Goal: Contribute content: Contribute content

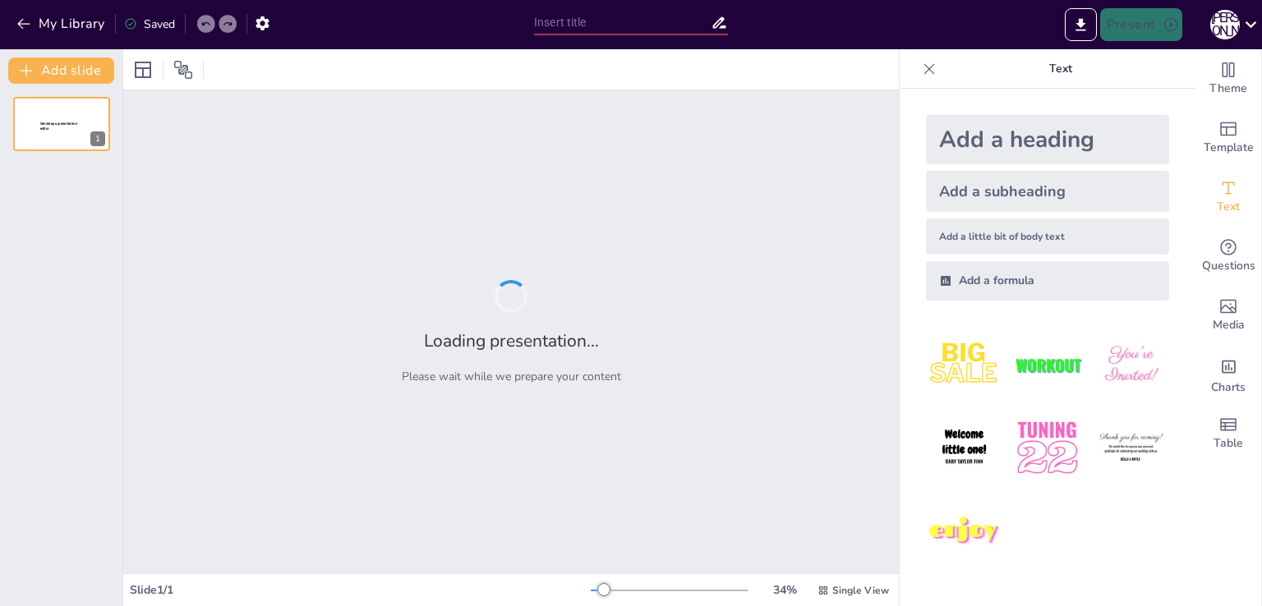
type input "Guess the Profession: Skills and Qualities Edition"
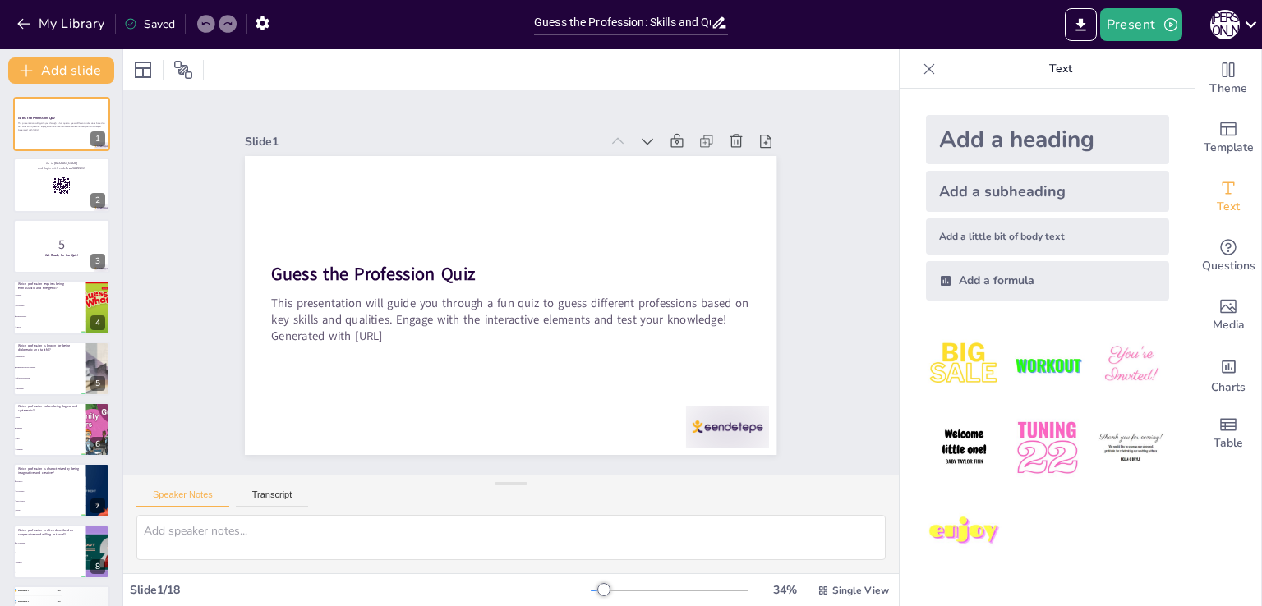
checkbox input "true"
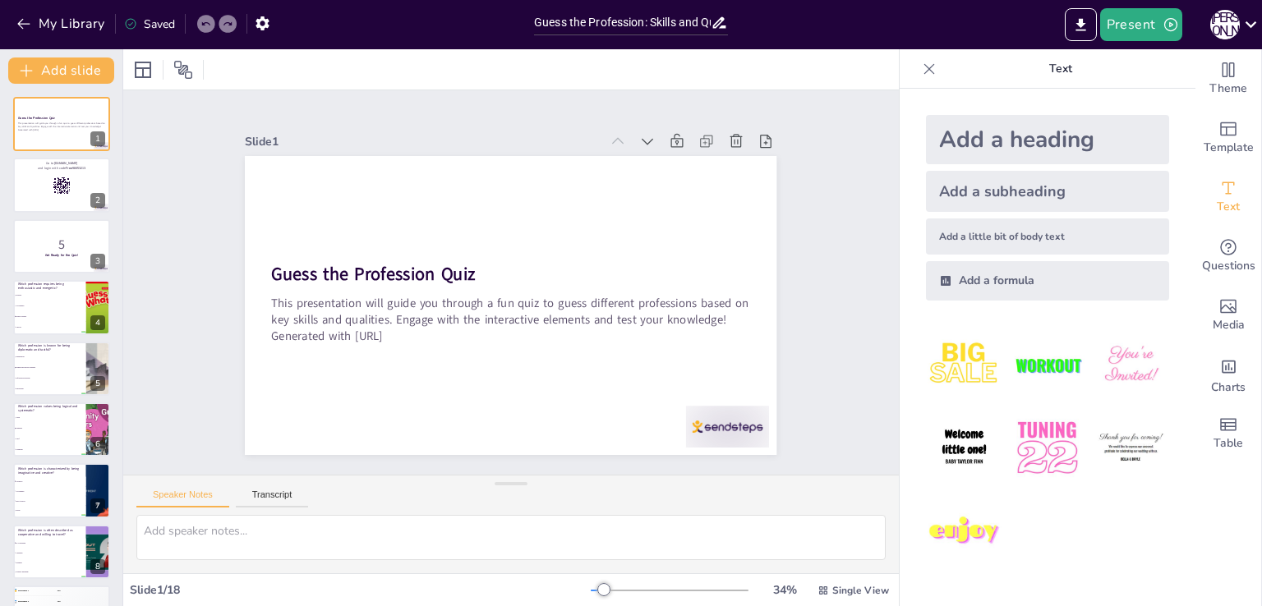
checkbox input "true"
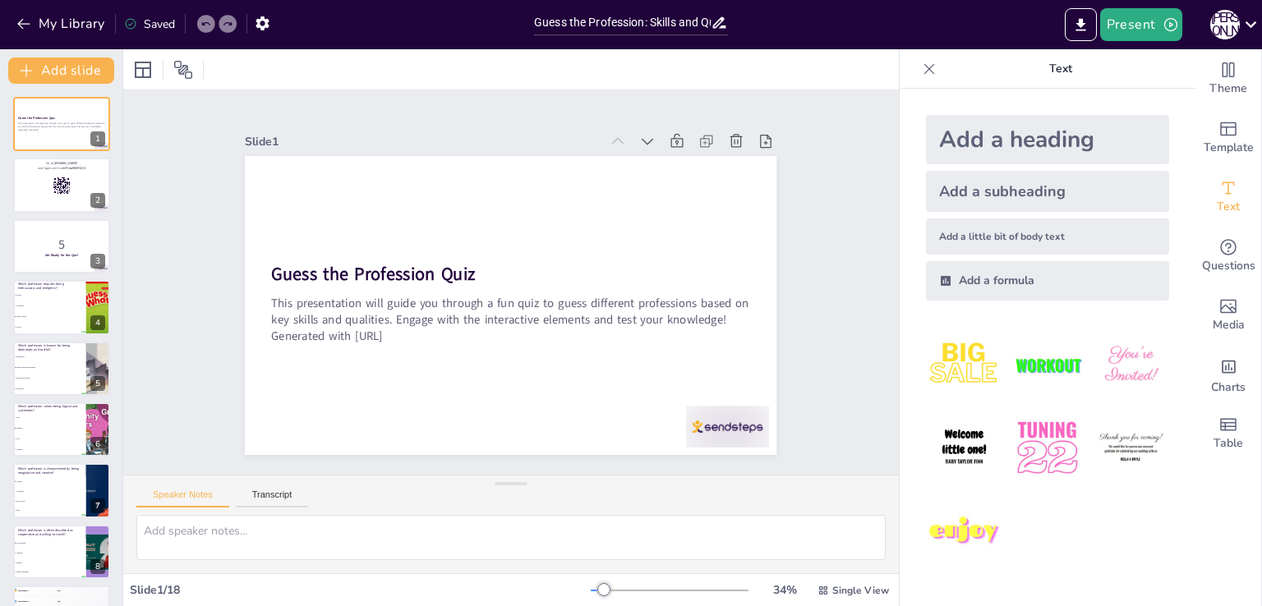
checkbox input "true"
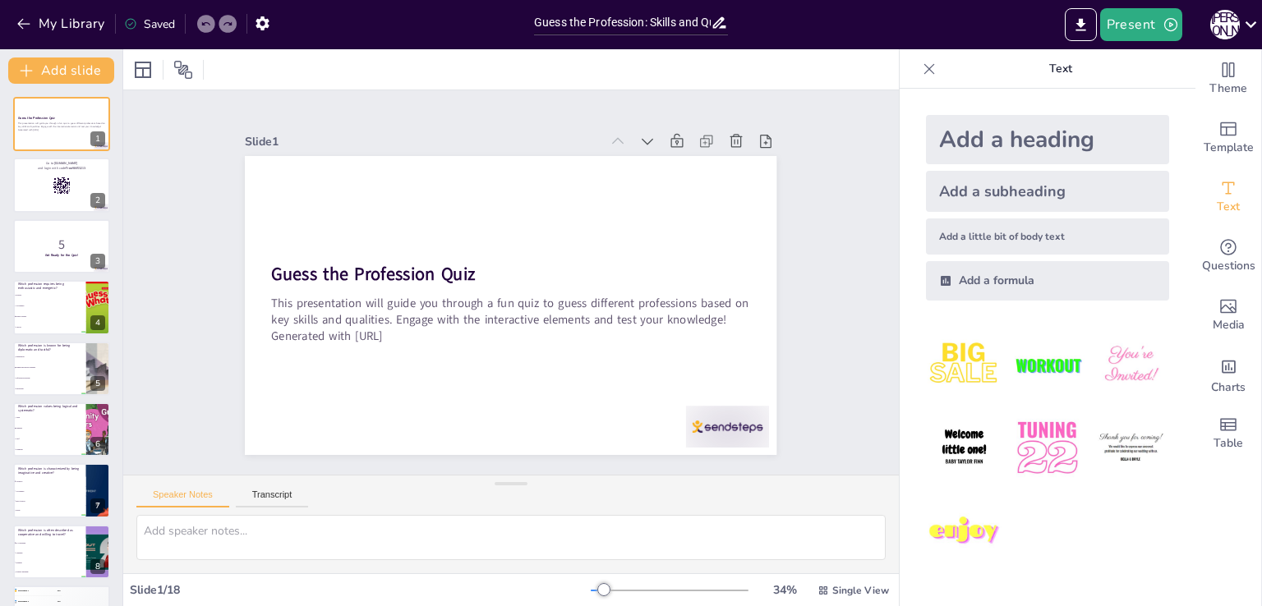
checkbox input "true"
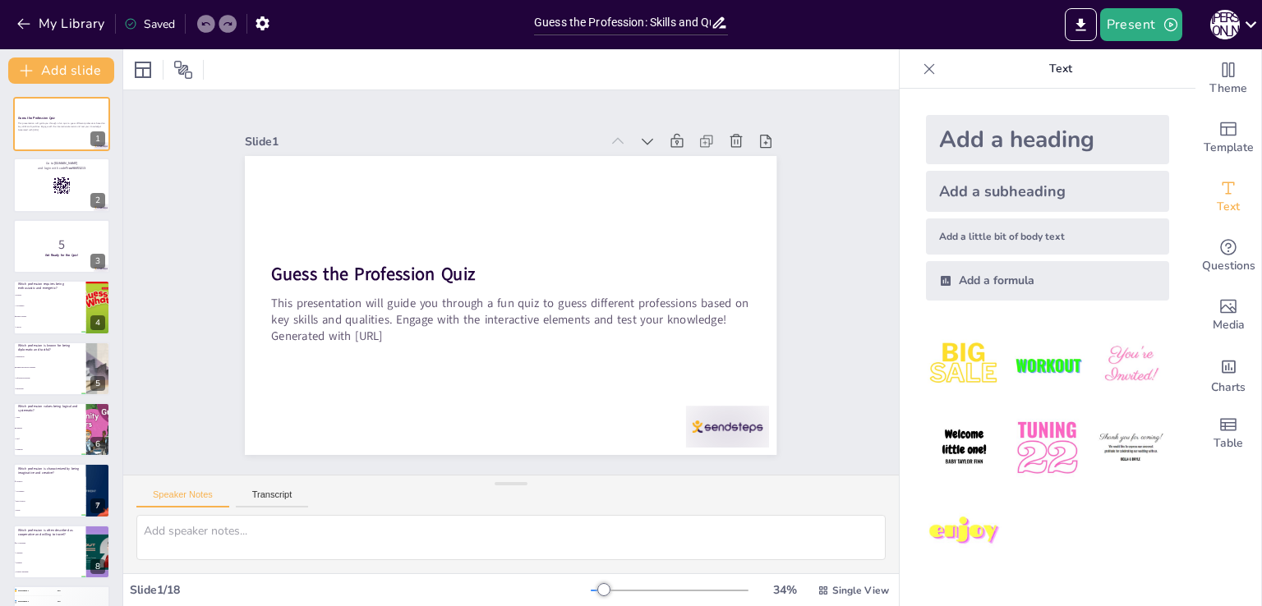
checkbox input "true"
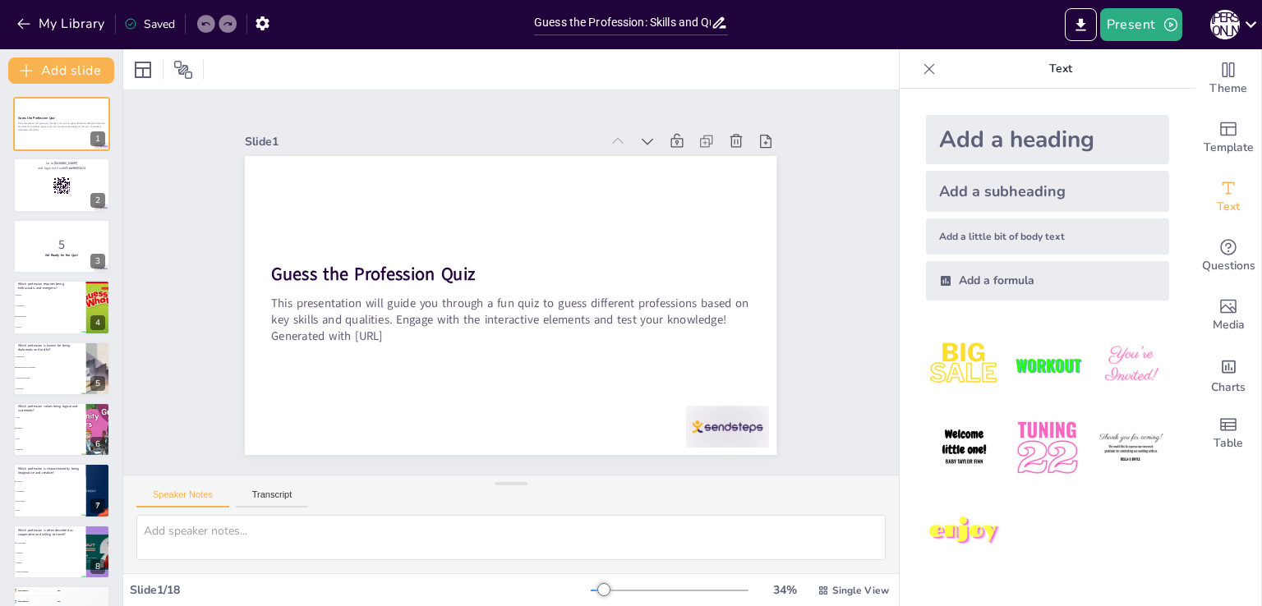
checkbox input "true"
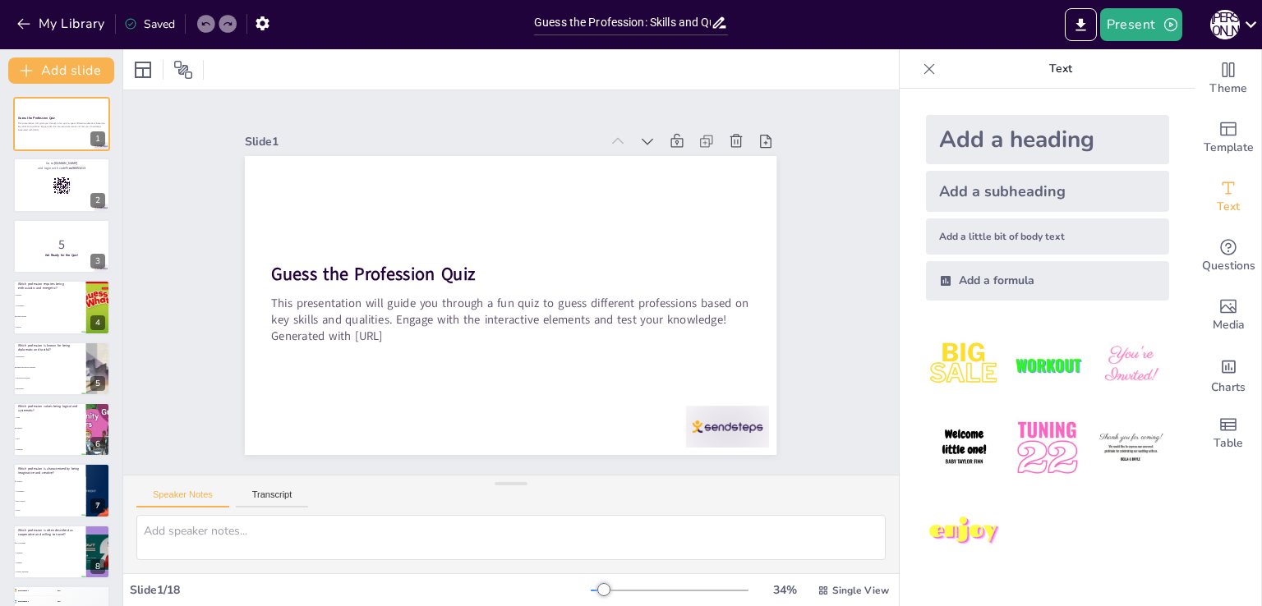
checkbox input "true"
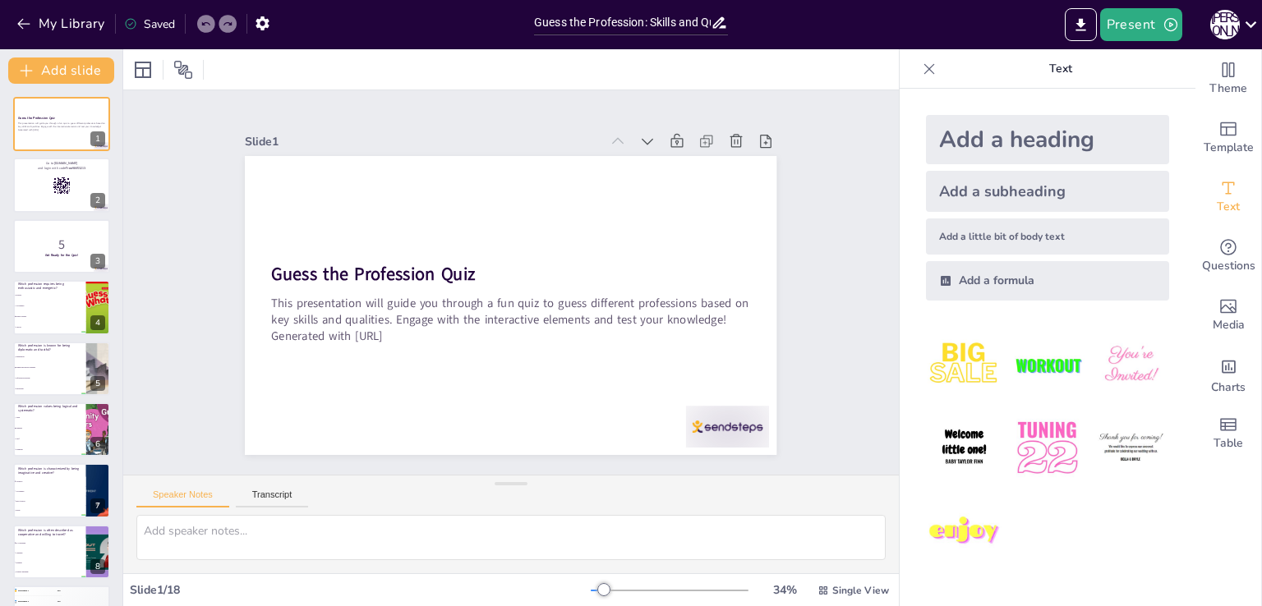
checkbox input "true"
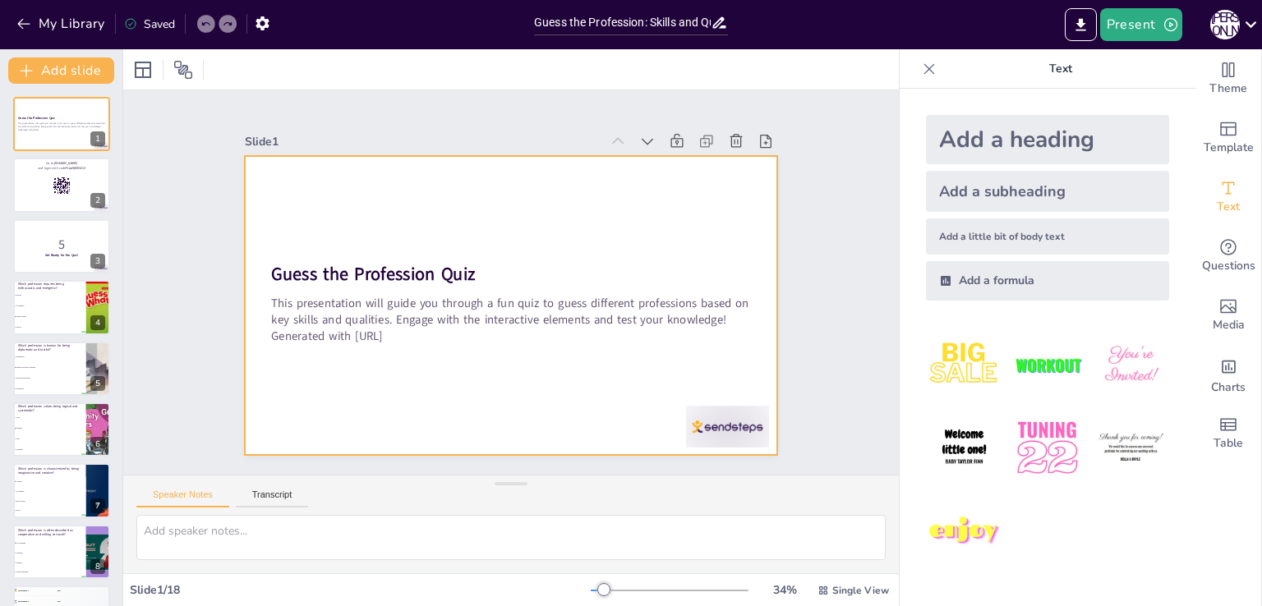
checkbox input "true"
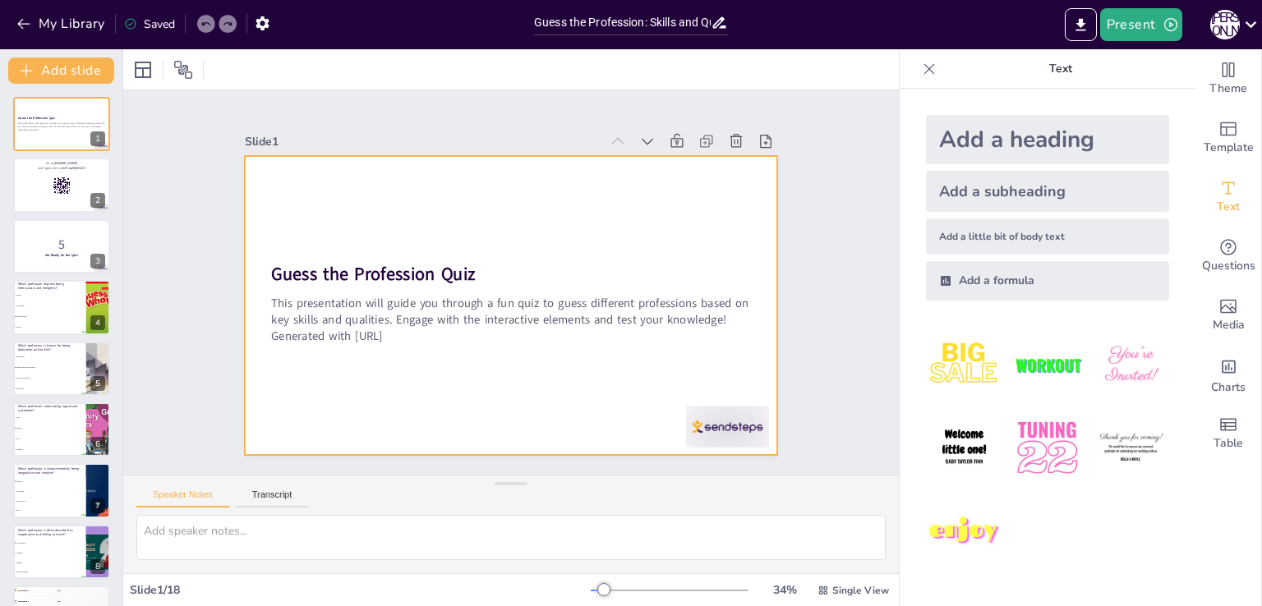
checkbox input "true"
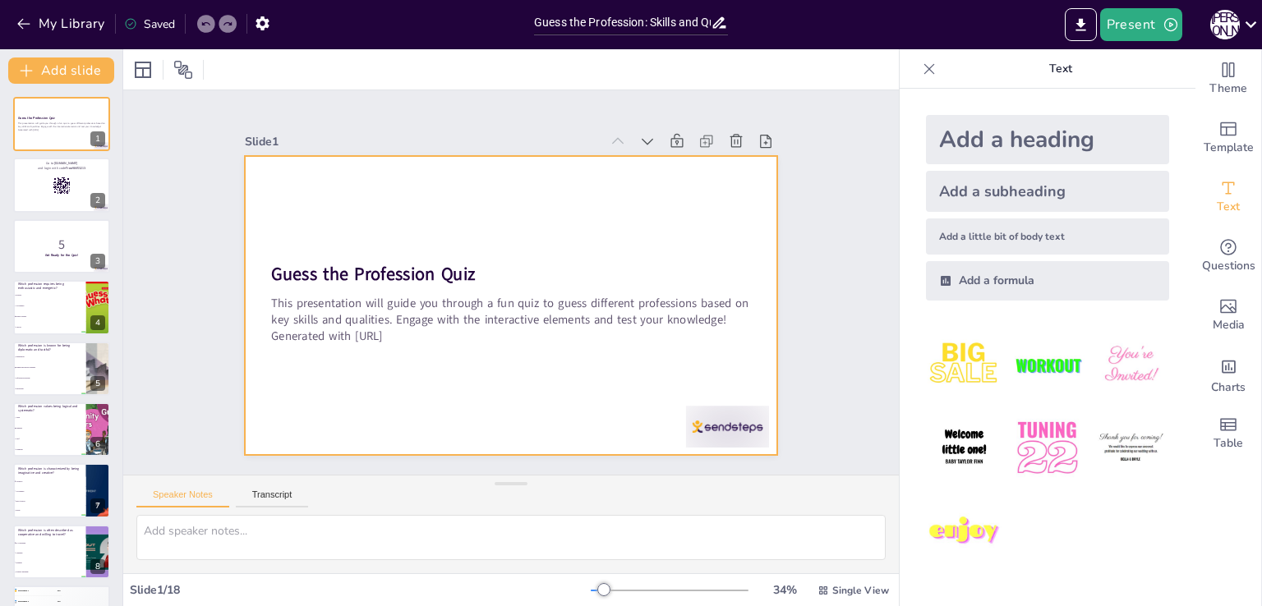
checkbox input "true"
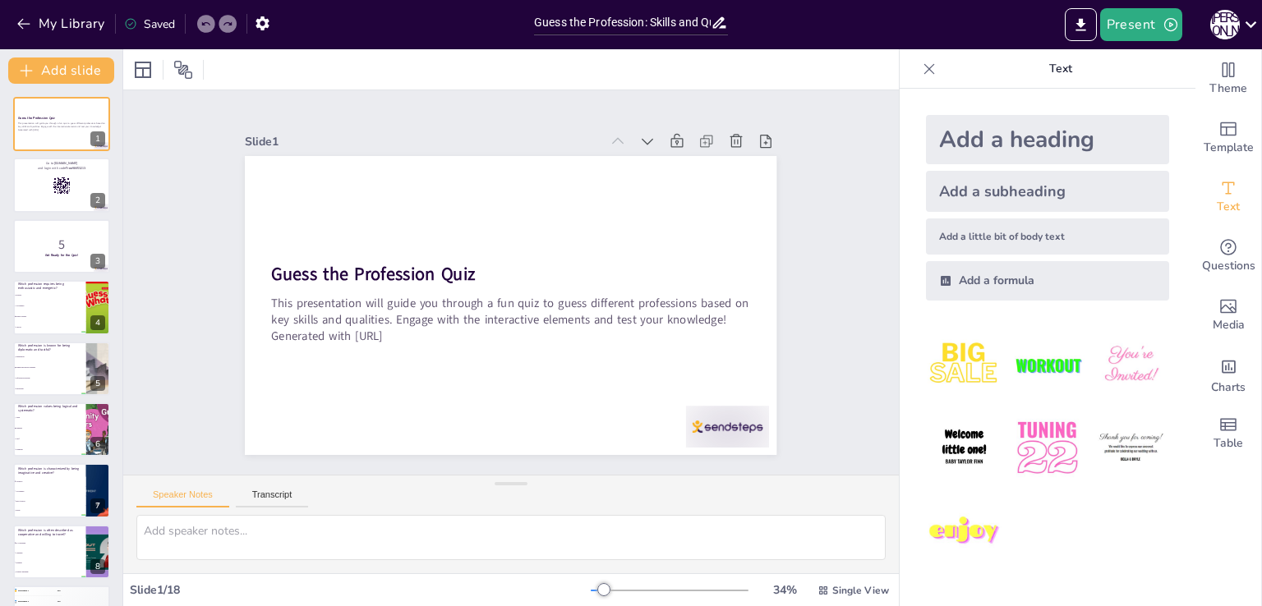
checkbox input "true"
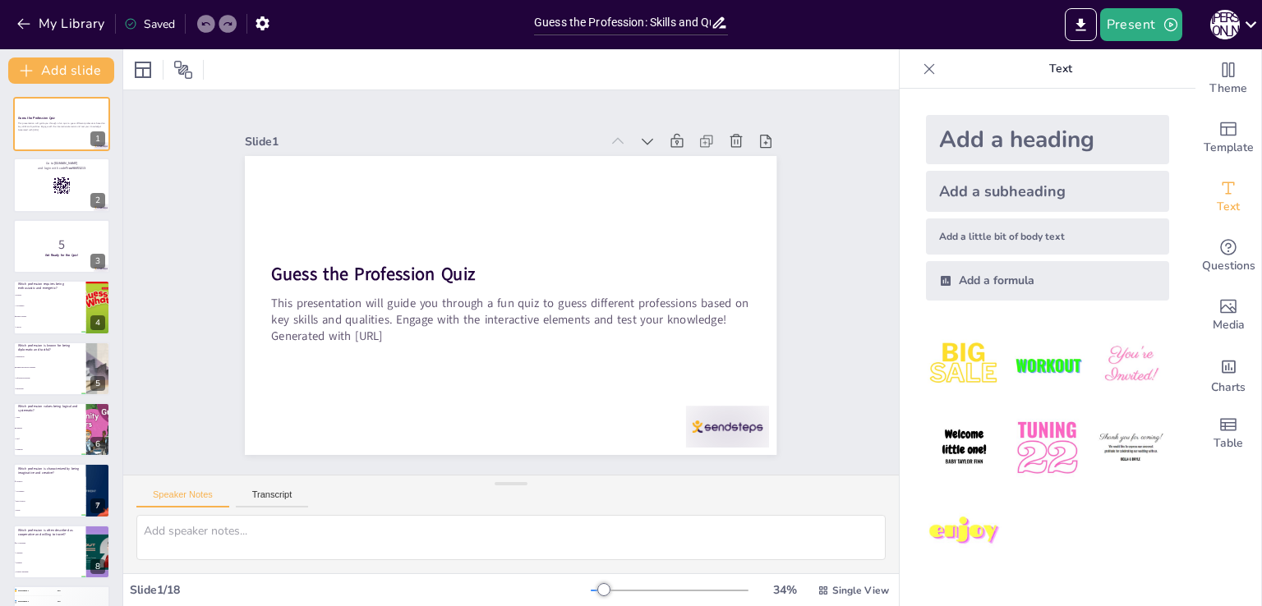
checkbox input "true"
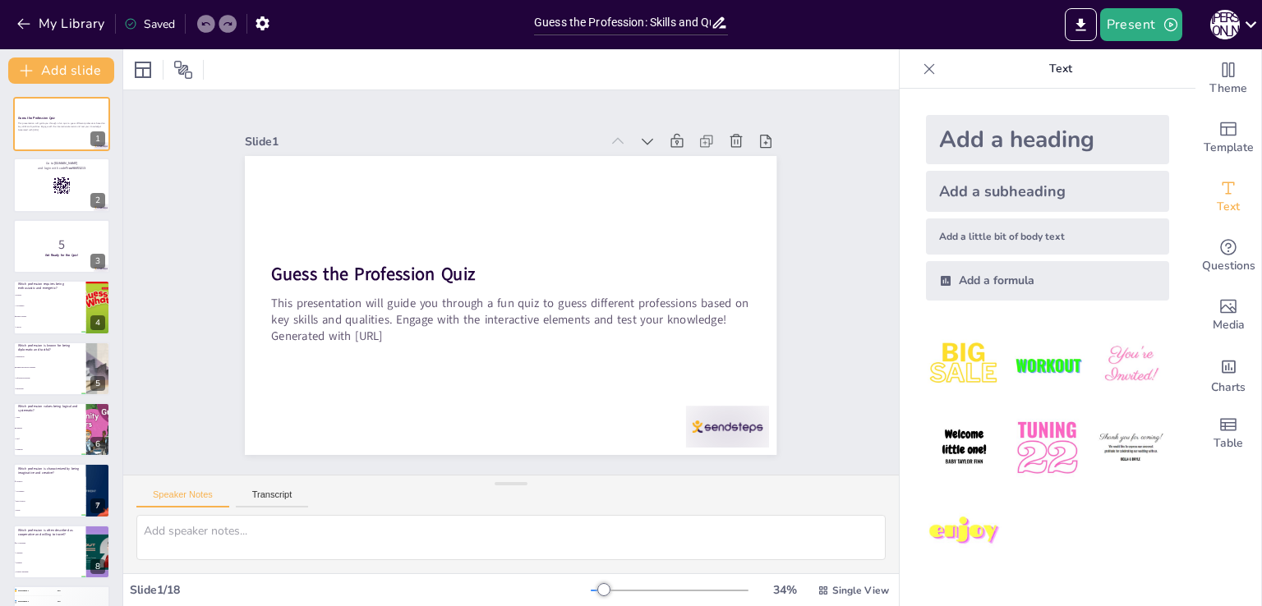
checkbox input "true"
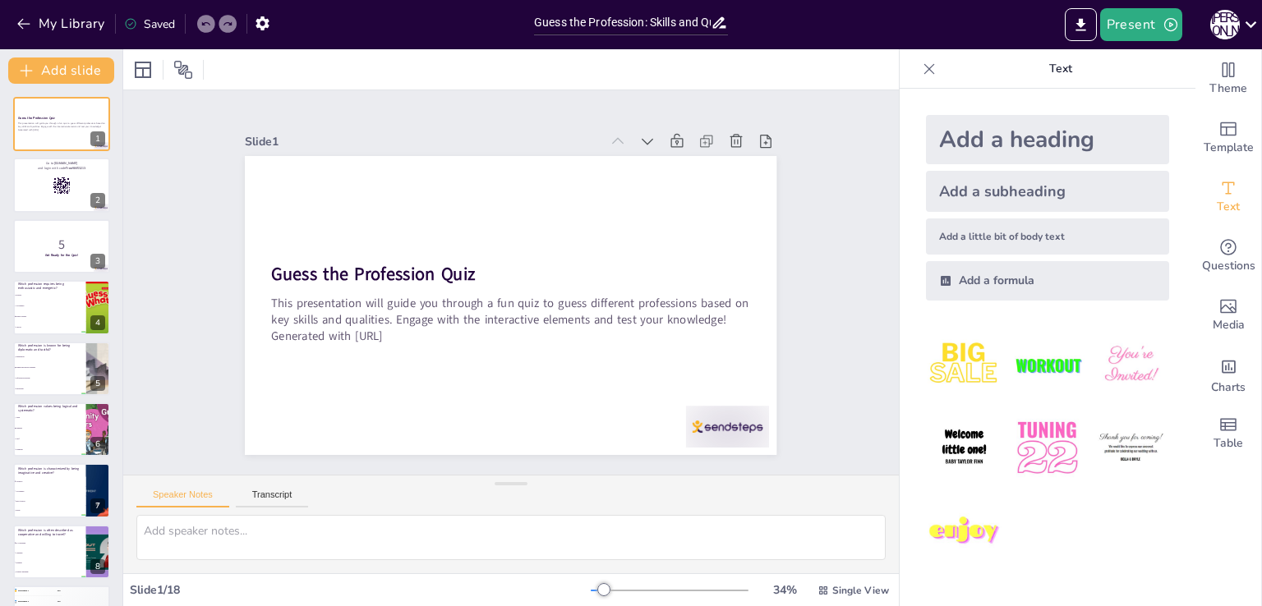
checkbox input "true"
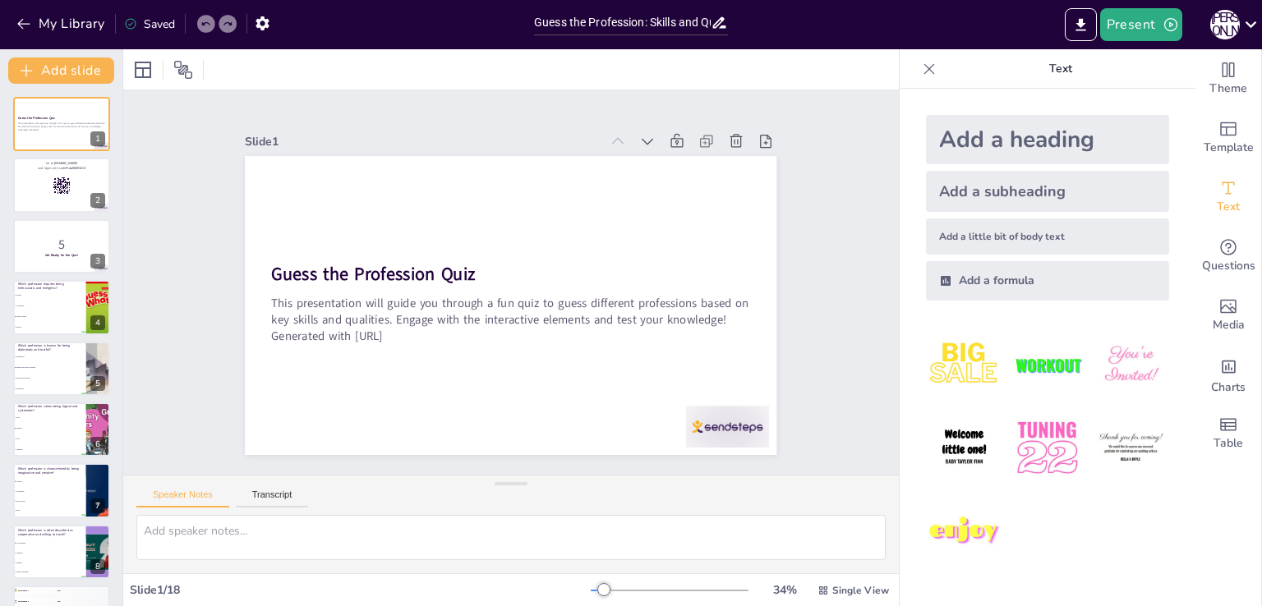
checkbox input "true"
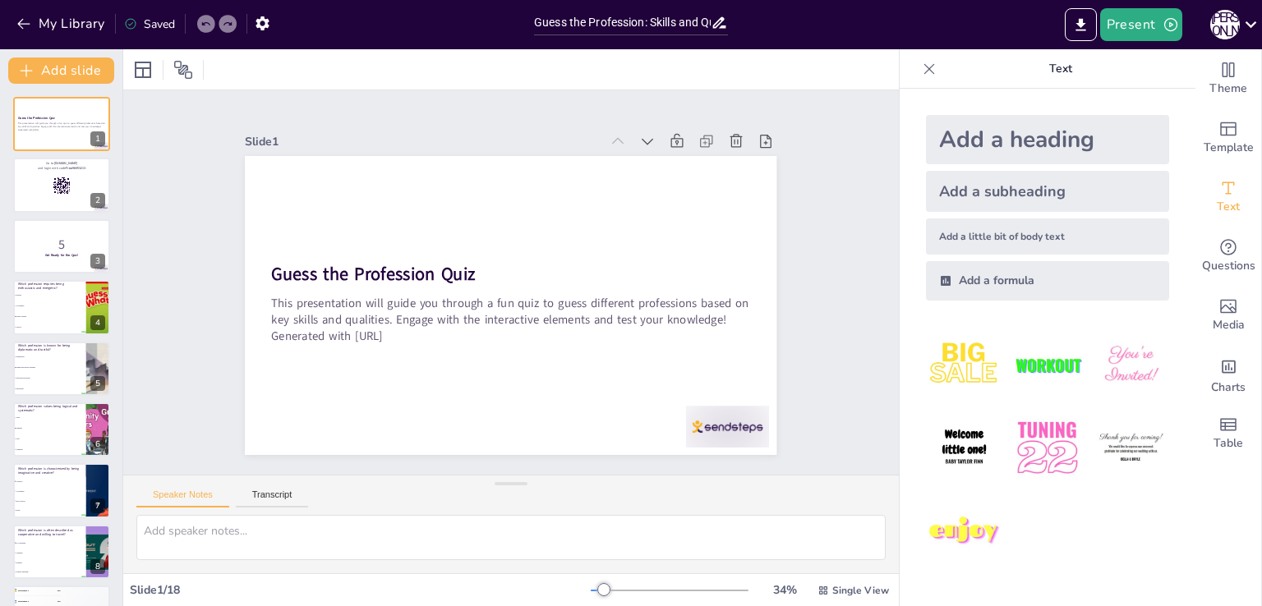
checkbox input "true"
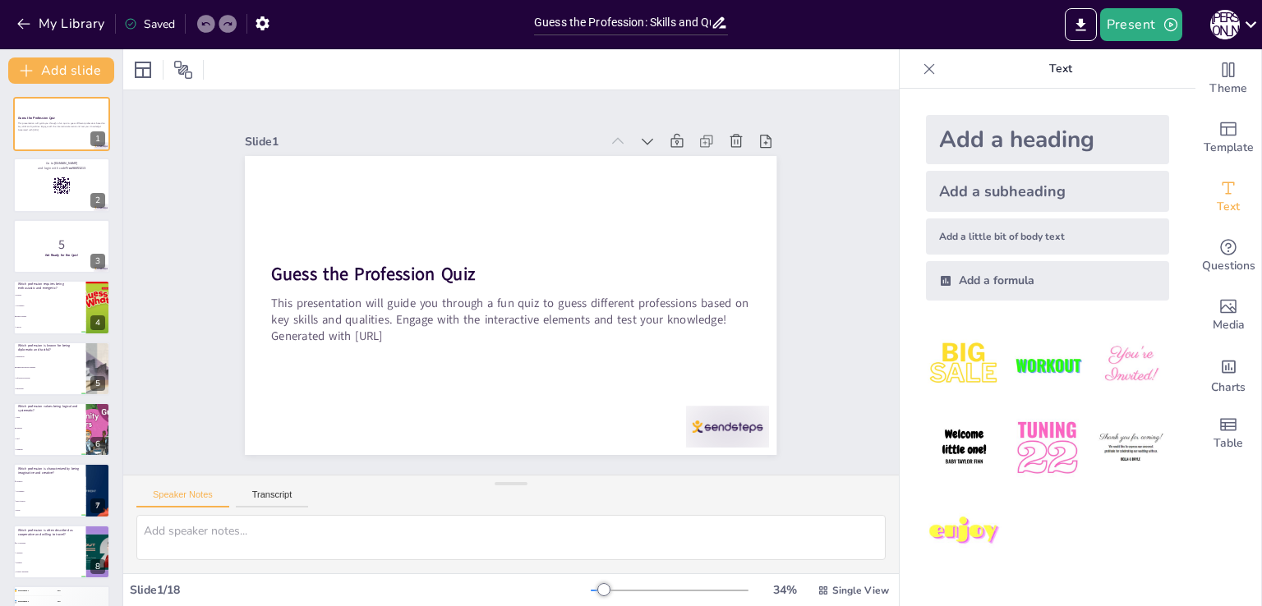
checkbox input "true"
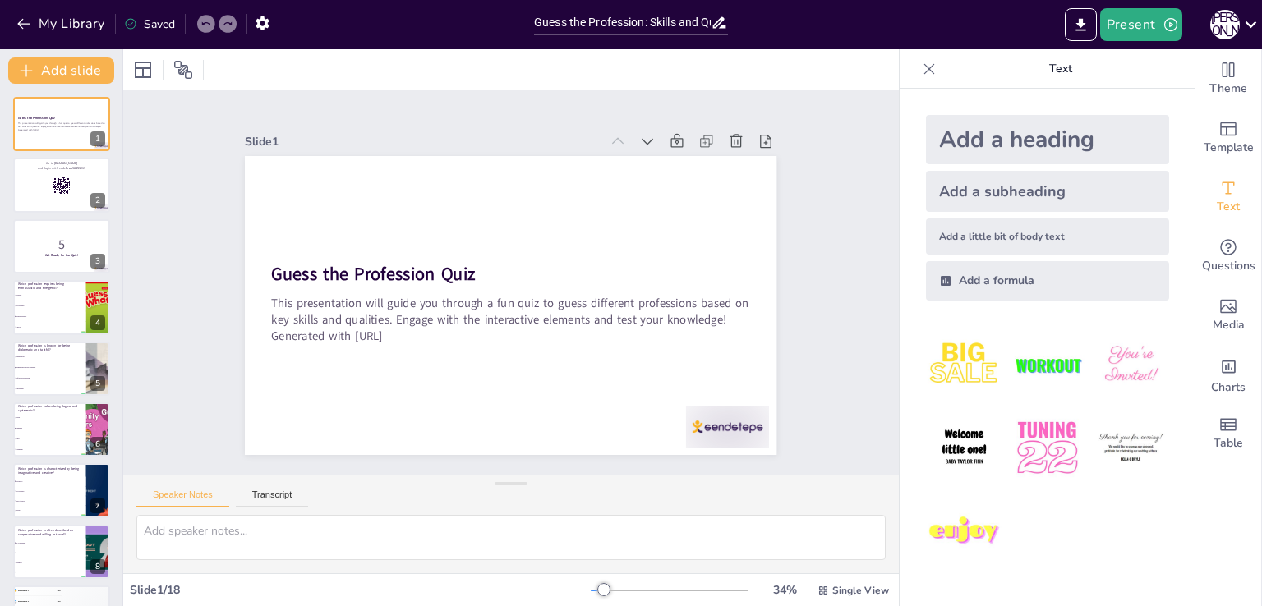
checkbox input "true"
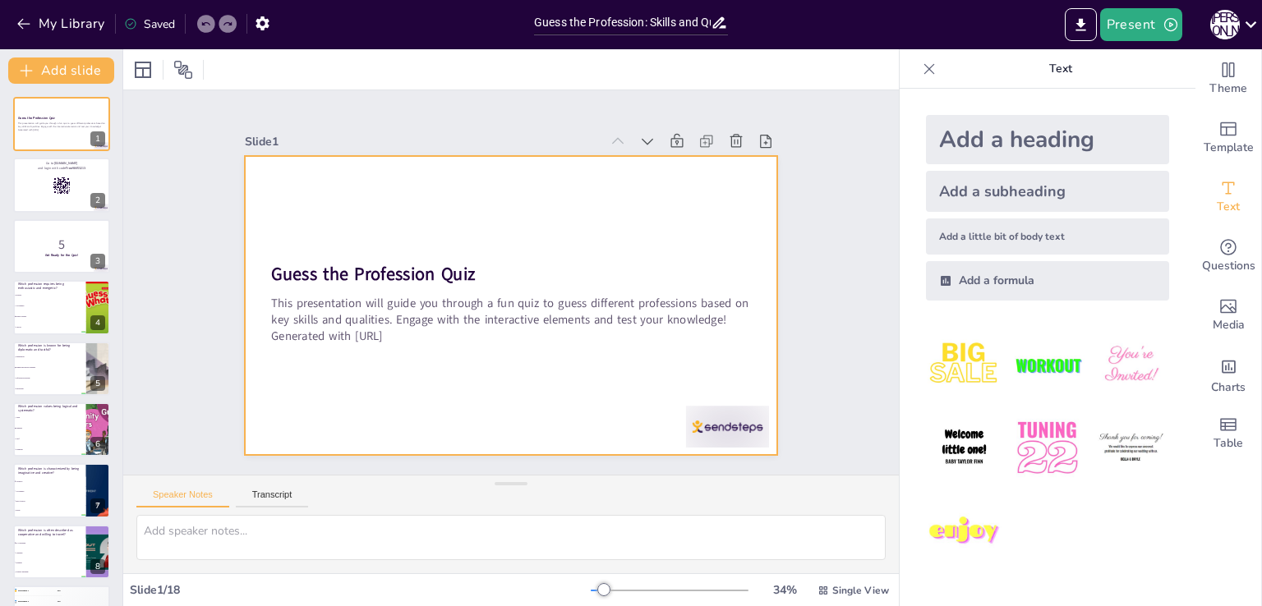
checkbox input "true"
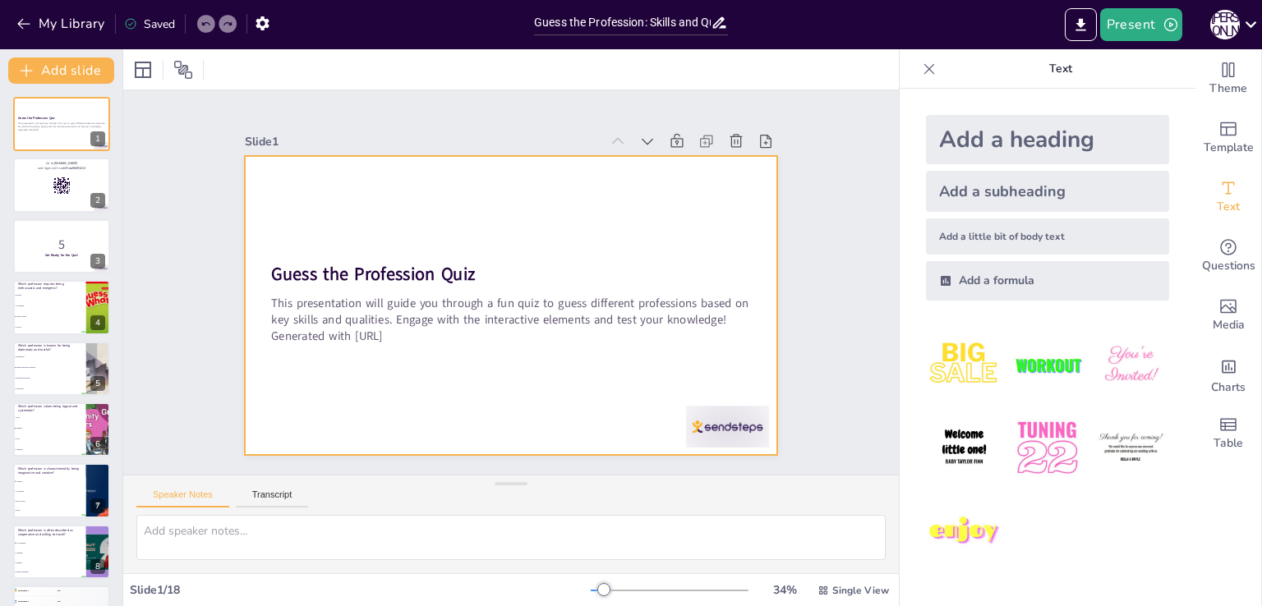
checkbox input "true"
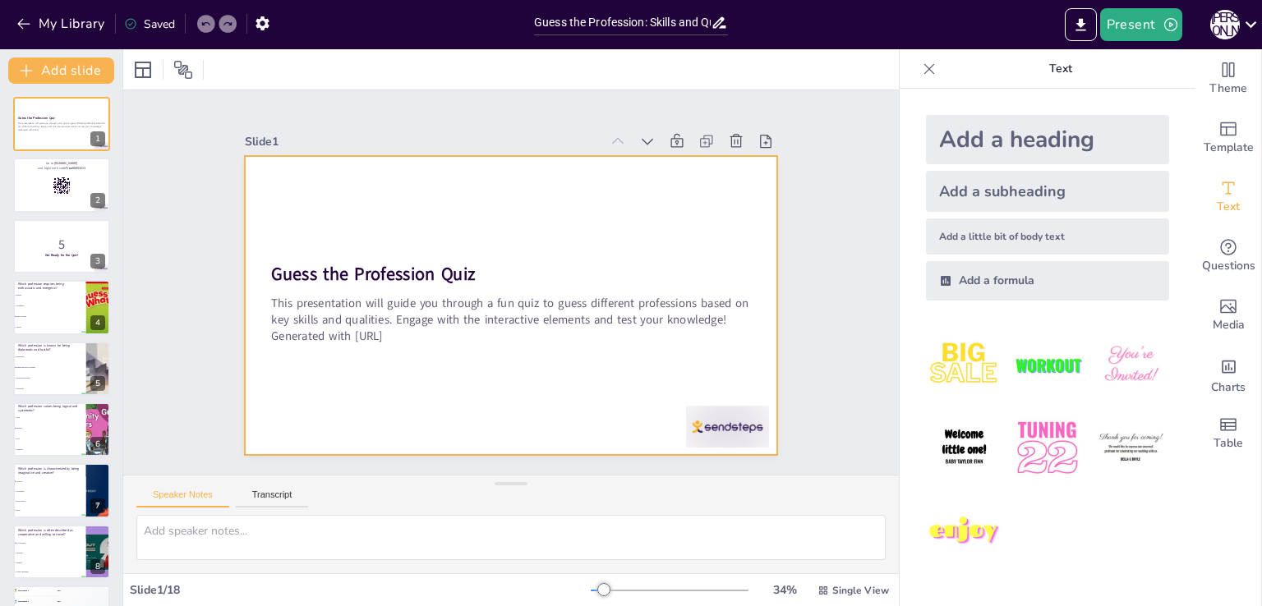
checkbox input "true"
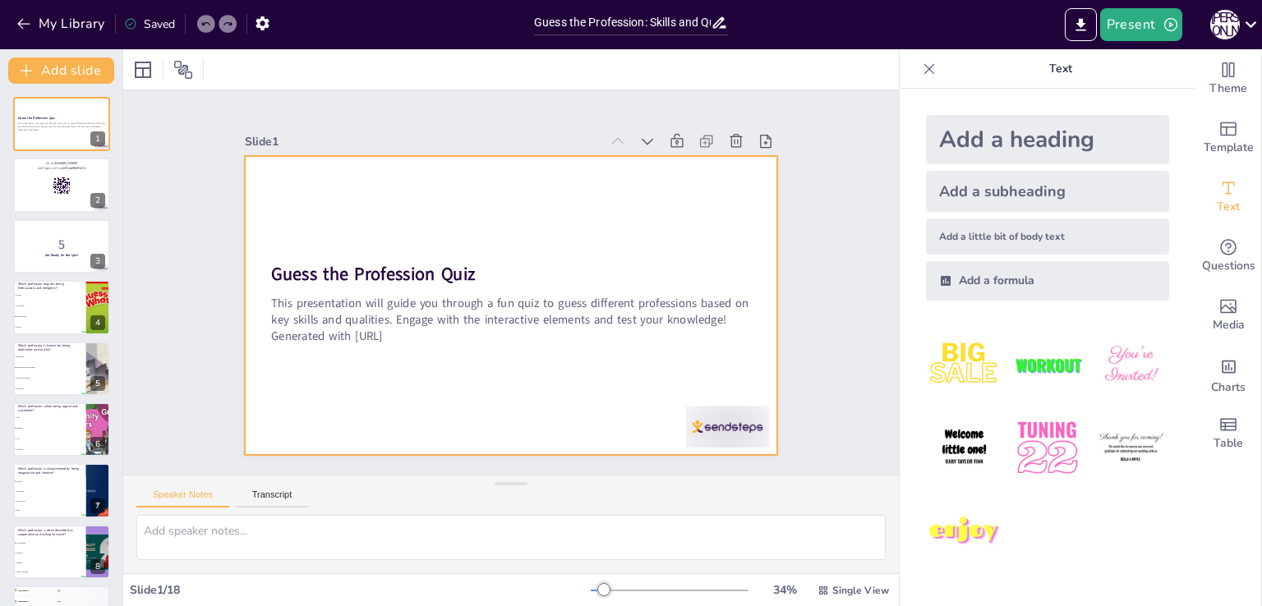
checkbox input "true"
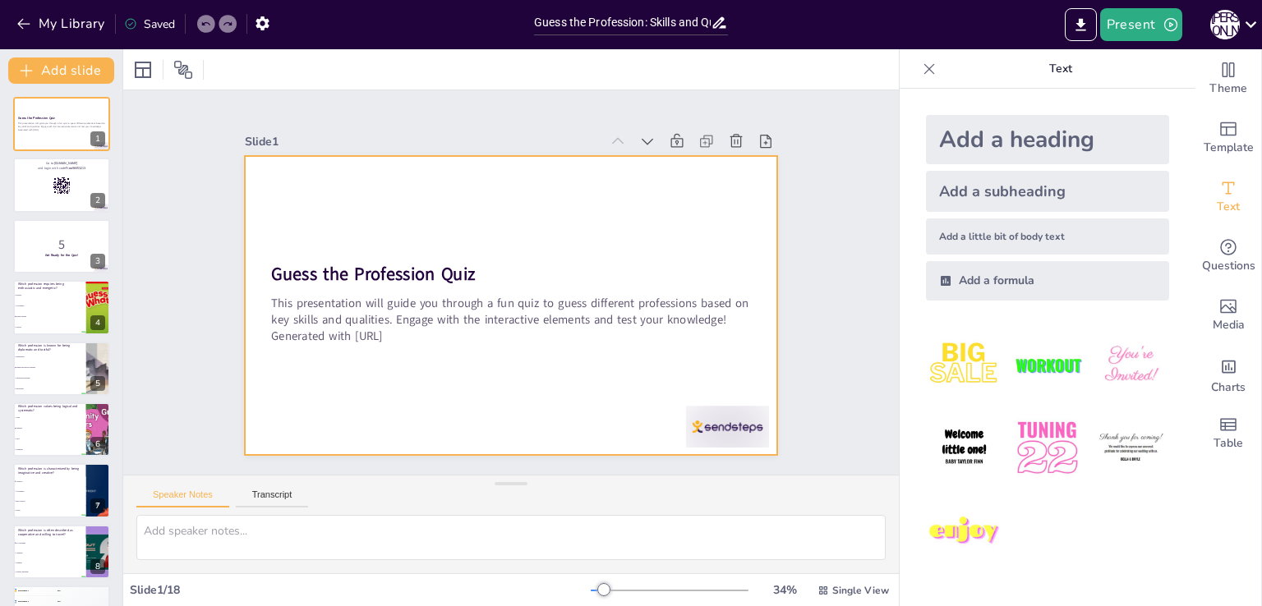
checkbox input "true"
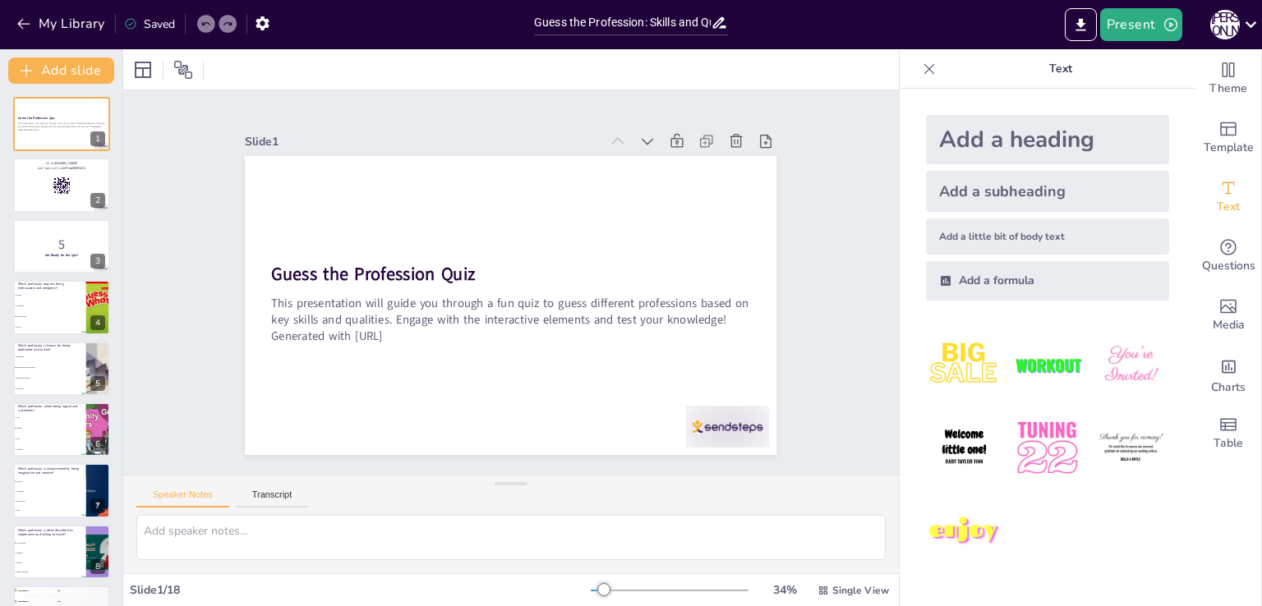
checkbox input "true"
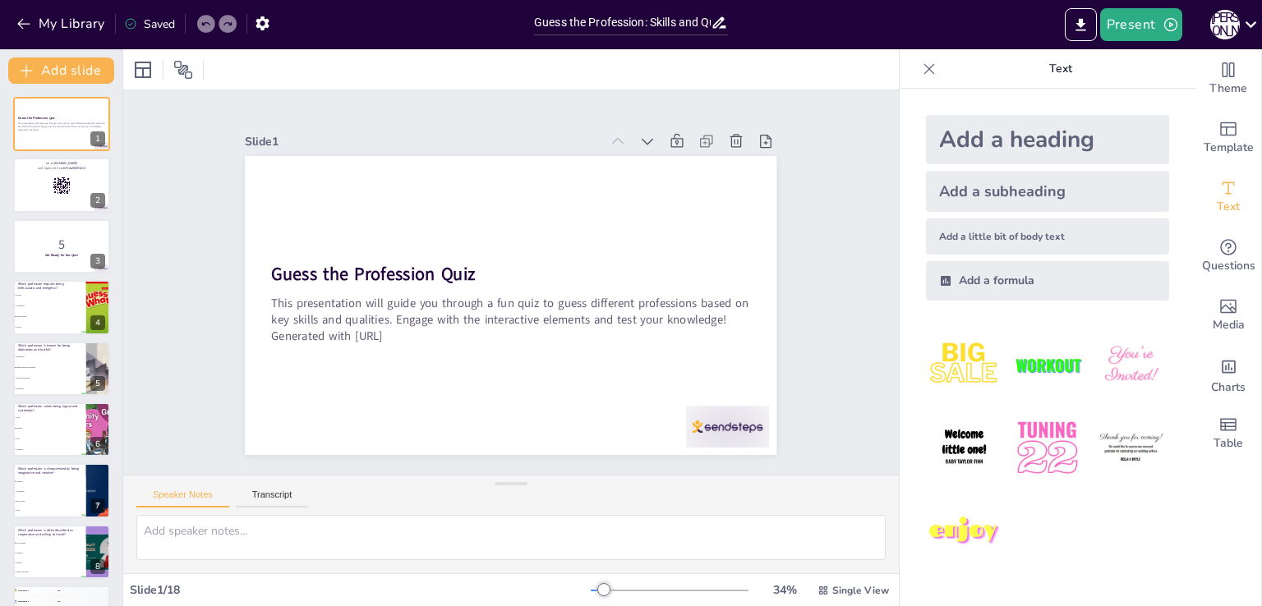
checkbox input "true"
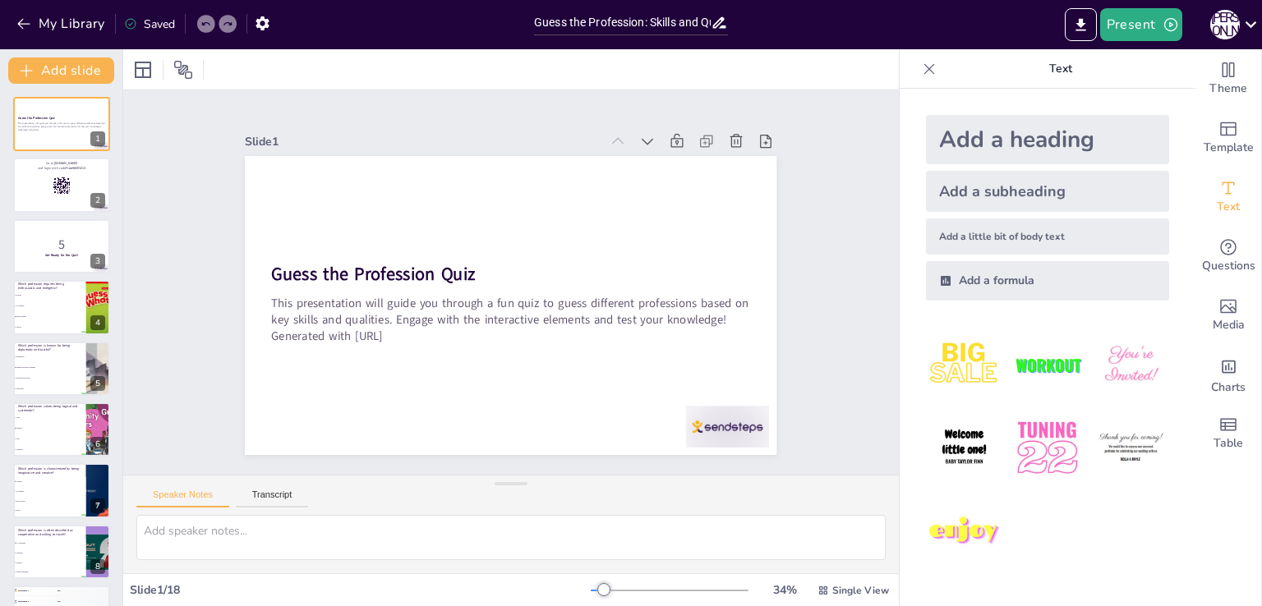
checkbox input "true"
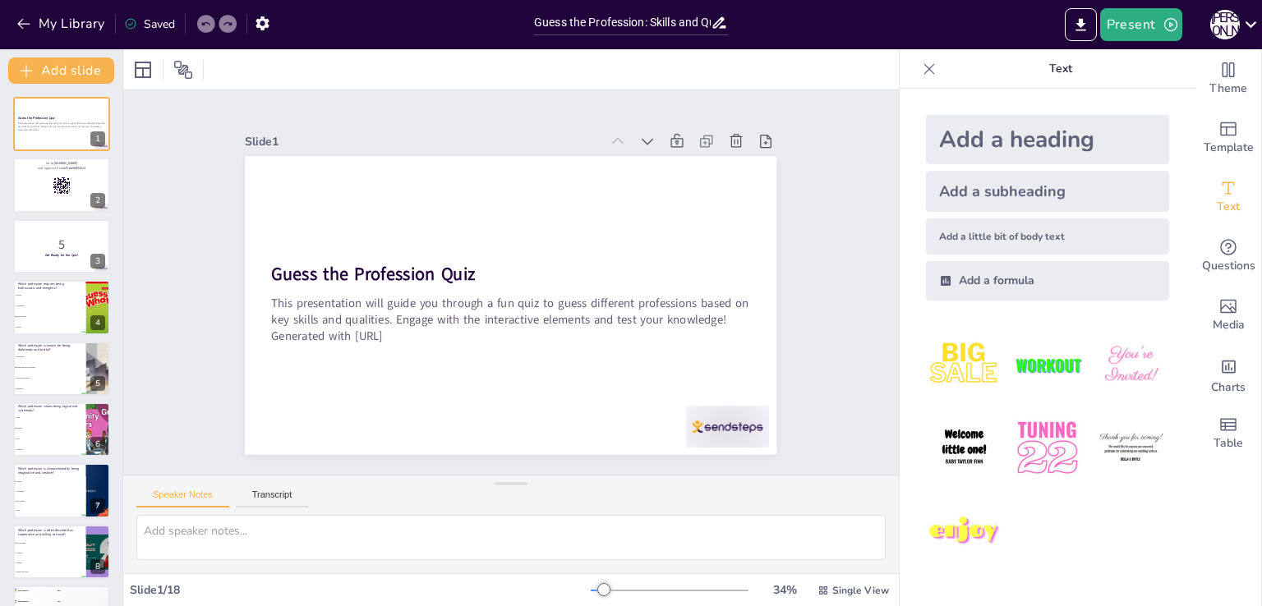
checkbox input "true"
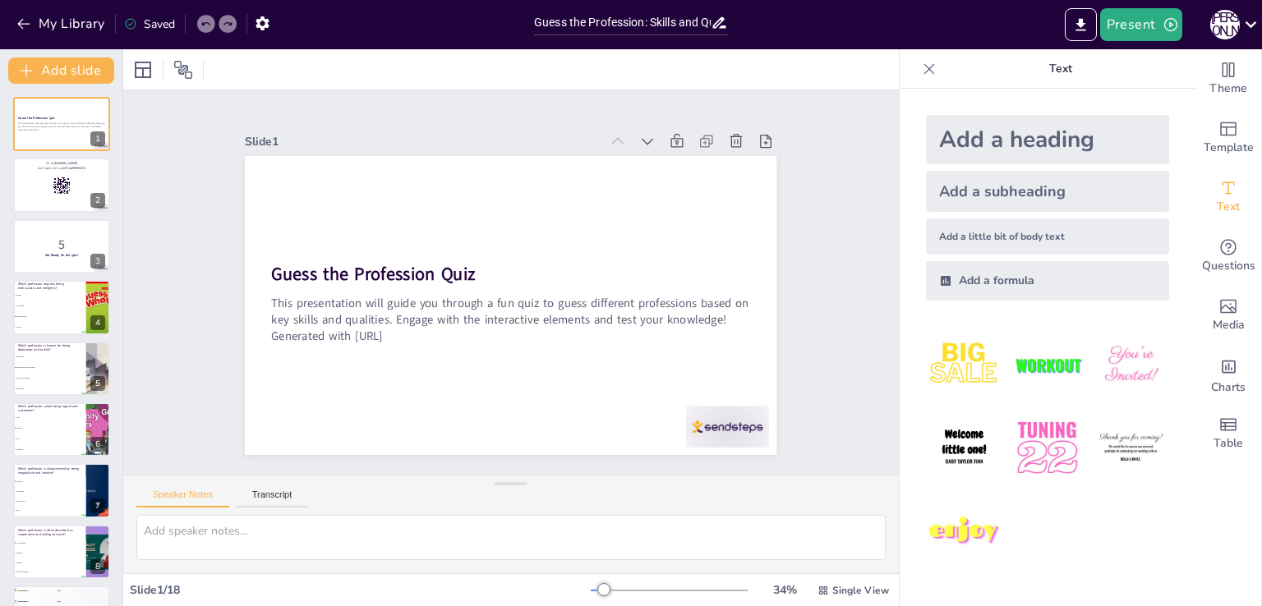
checkbox input "true"
click at [1118, 448] on img at bounding box center [1131, 448] width 76 height 76
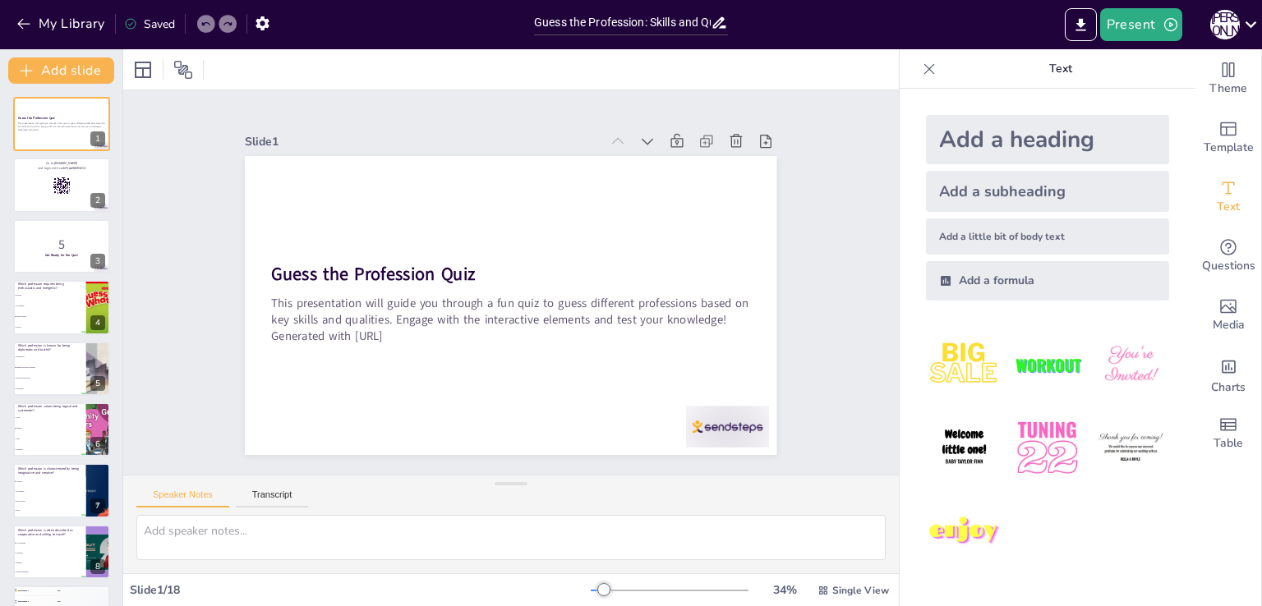
checkbox input "true"
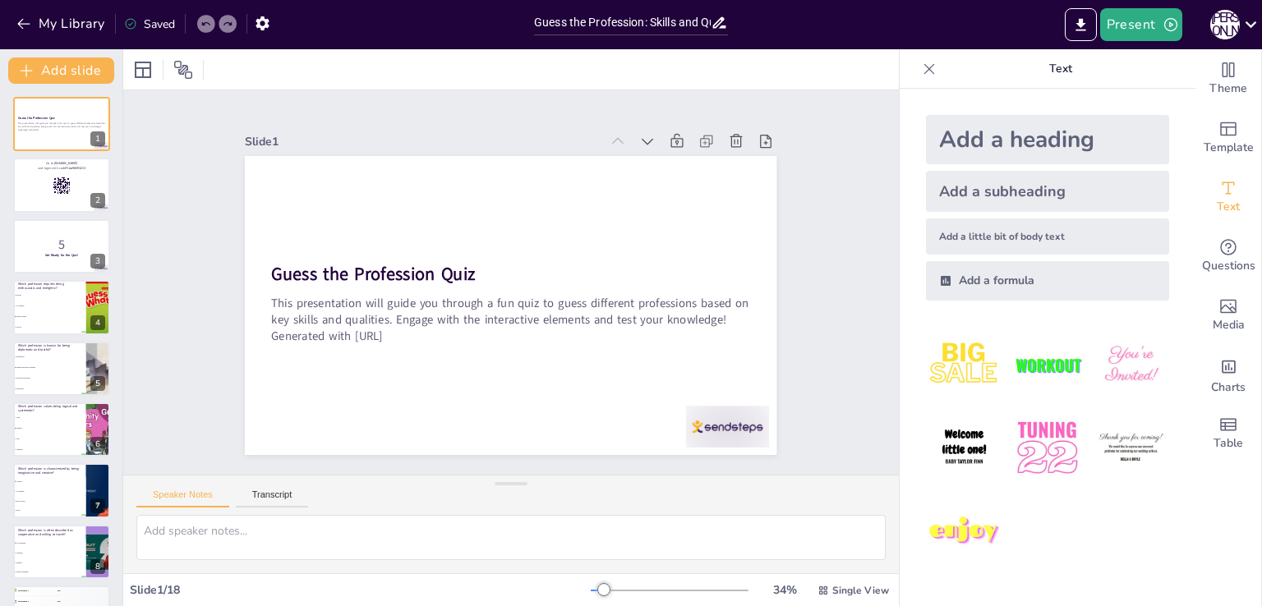
checkbox input "true"
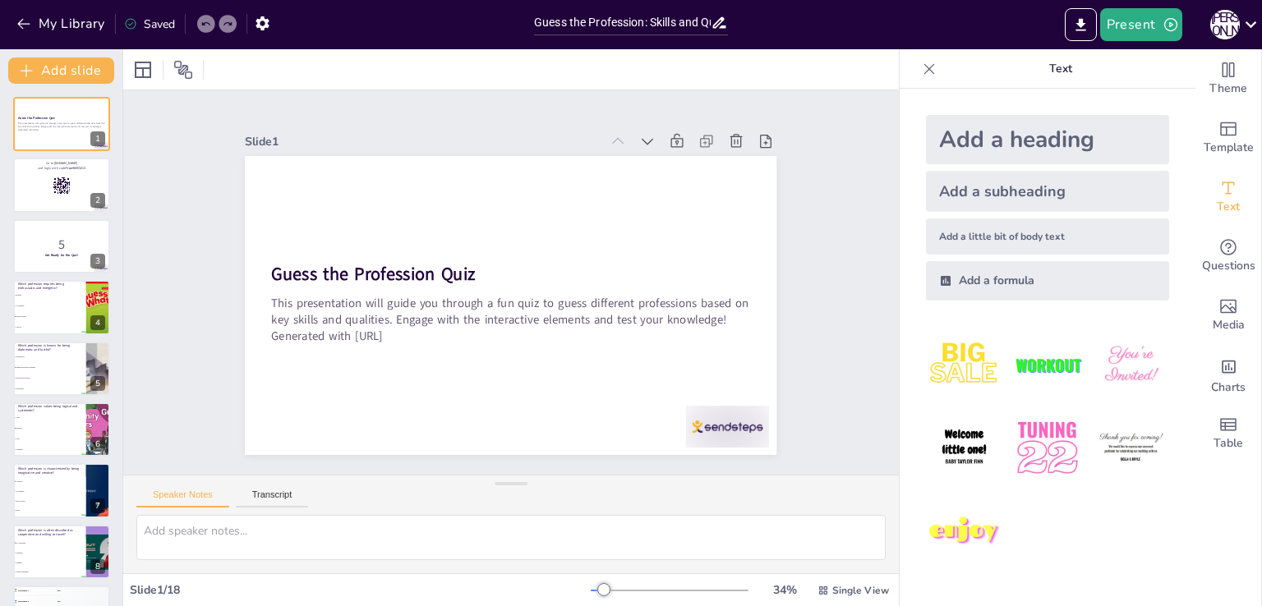
checkbox input "true"
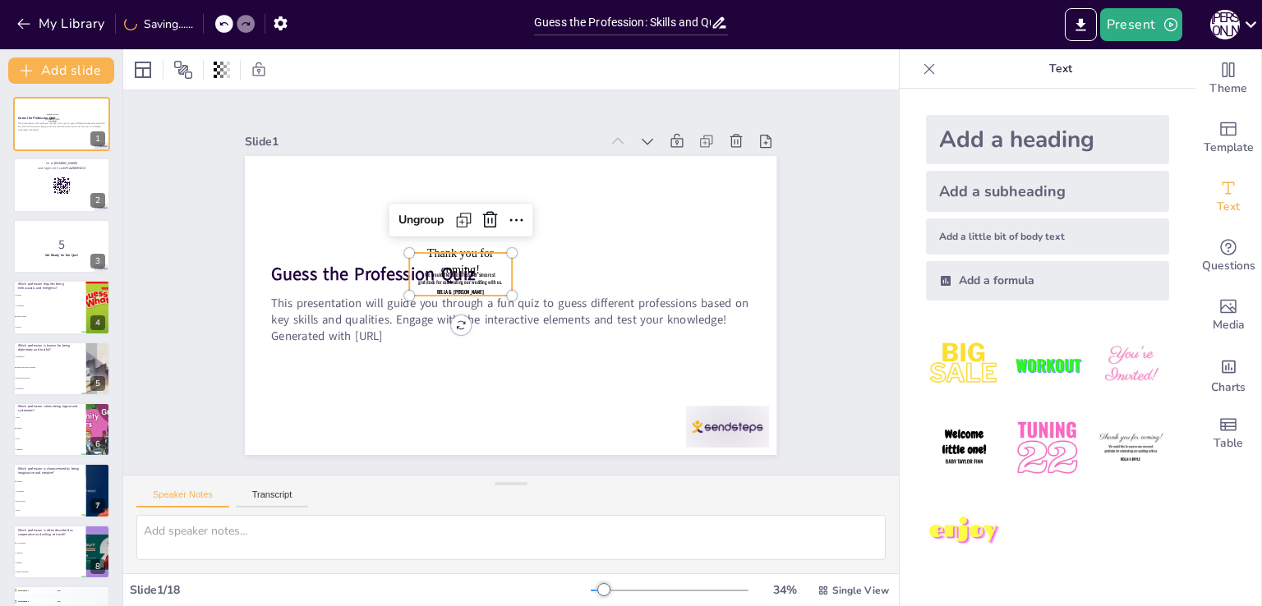
checkbox input "true"
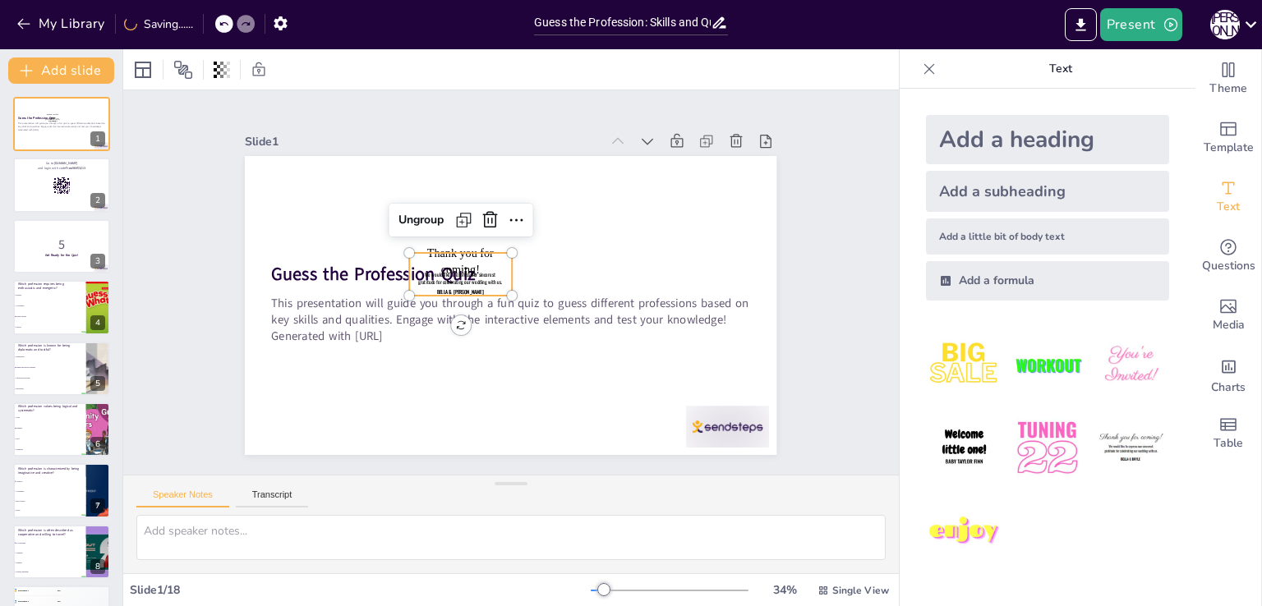
checkbox input "true"
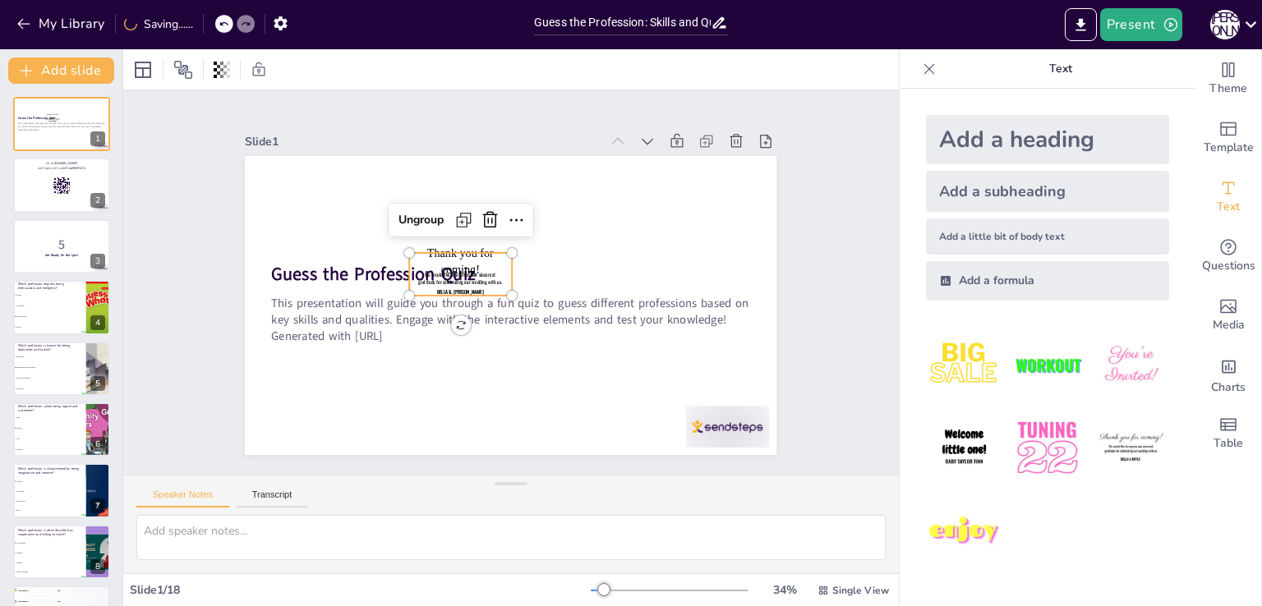
checkbox input "true"
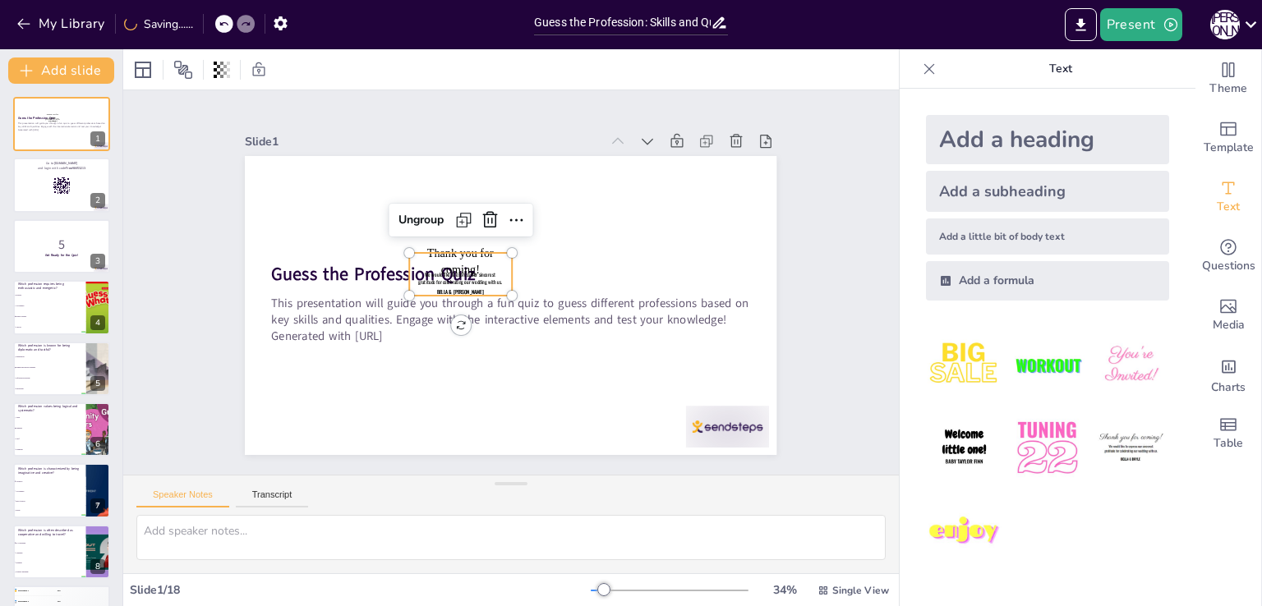
checkbox input "true"
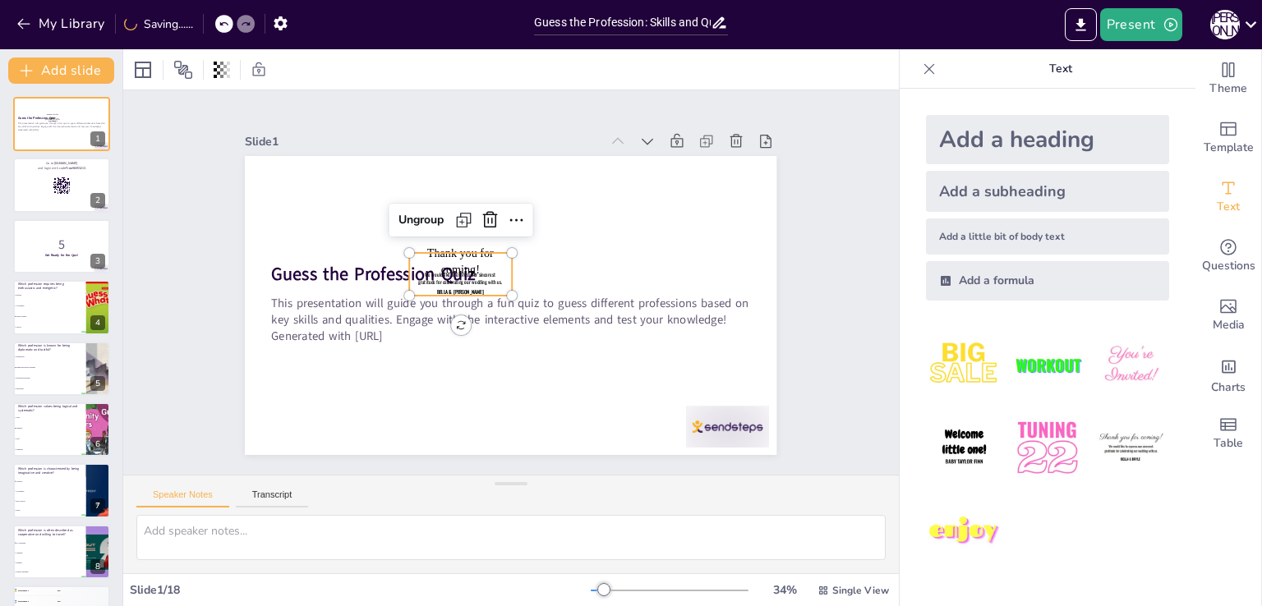
checkbox input "true"
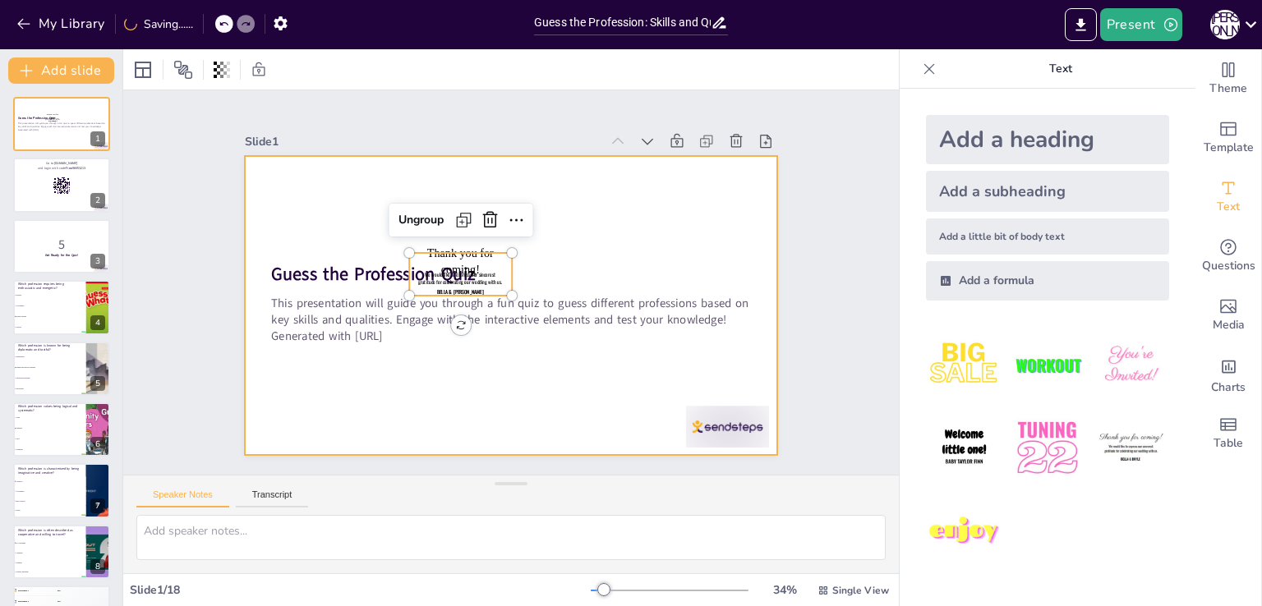
checkbox input "true"
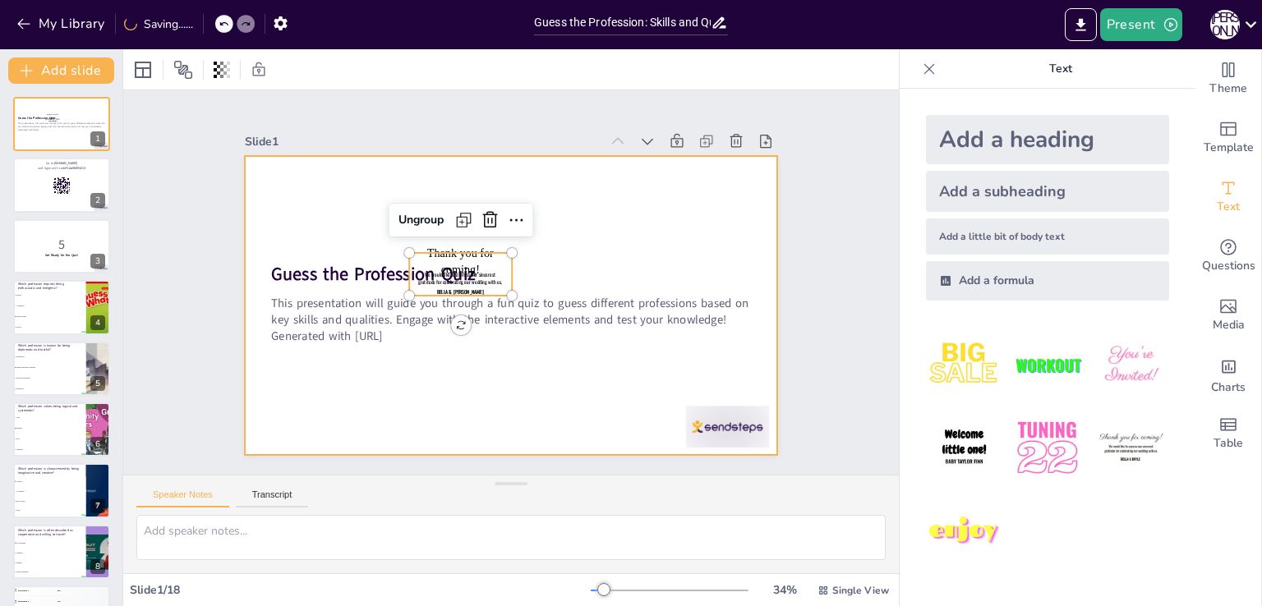
checkbox input "true"
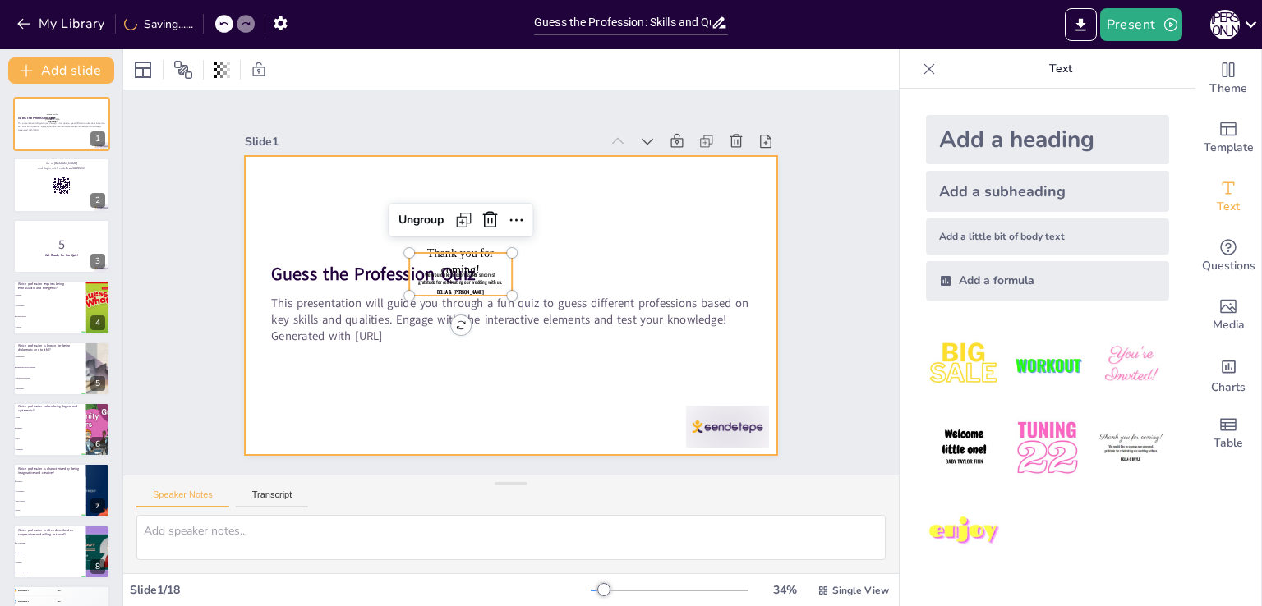
checkbox input "true"
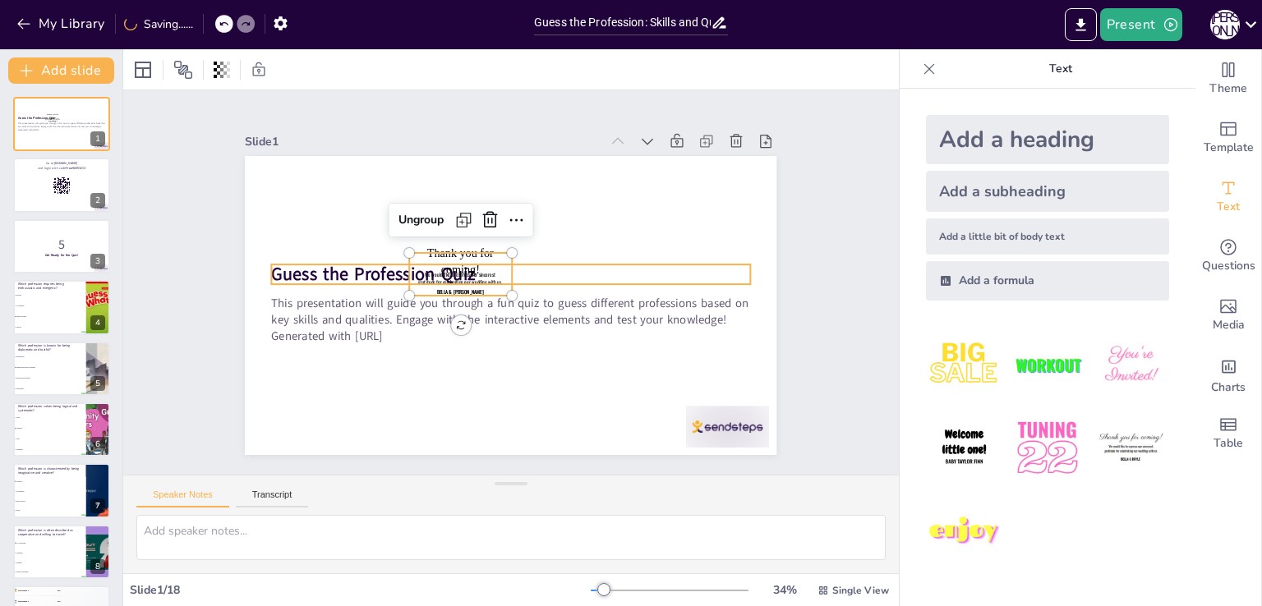
checkbox input "true"
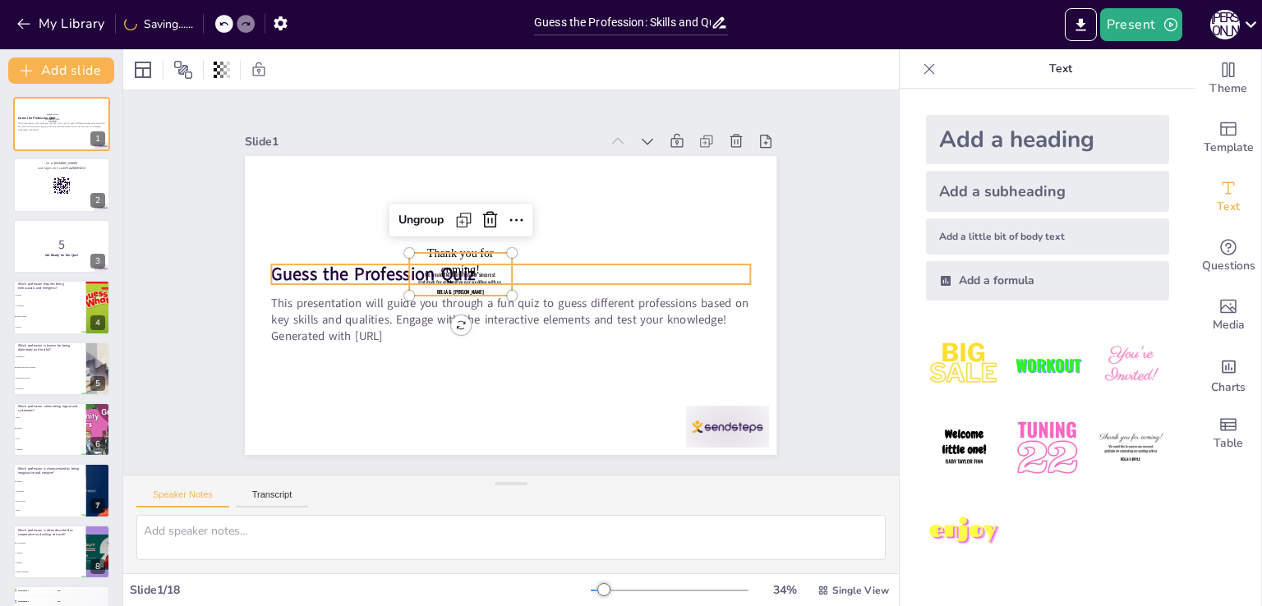
checkbox input "true"
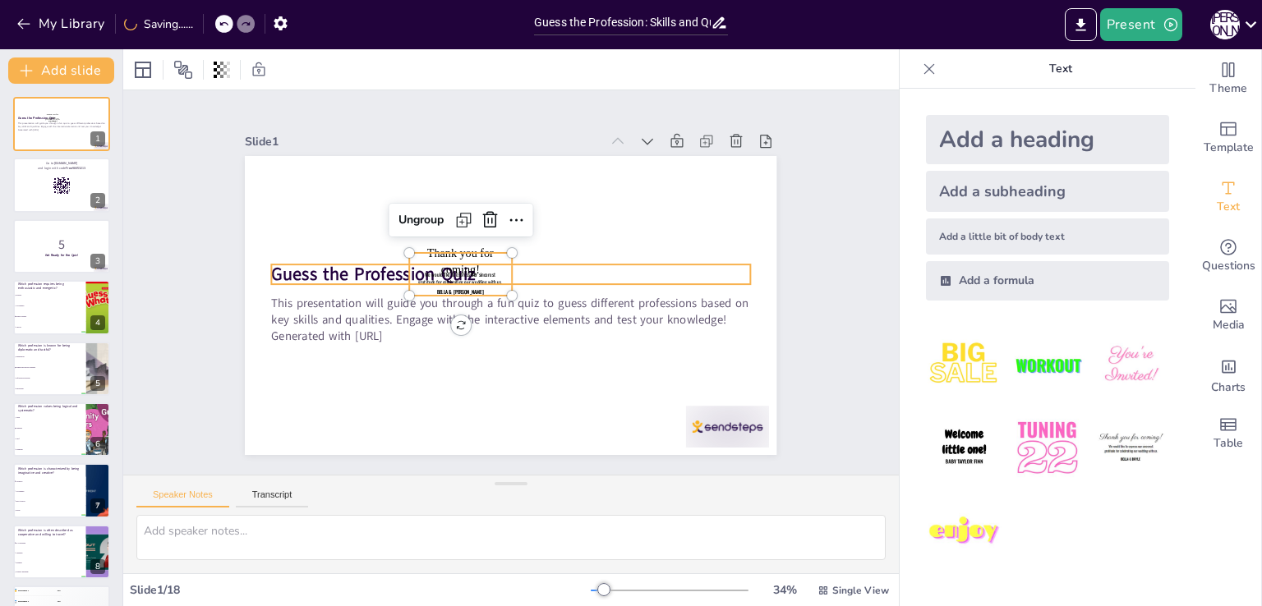
checkbox input "true"
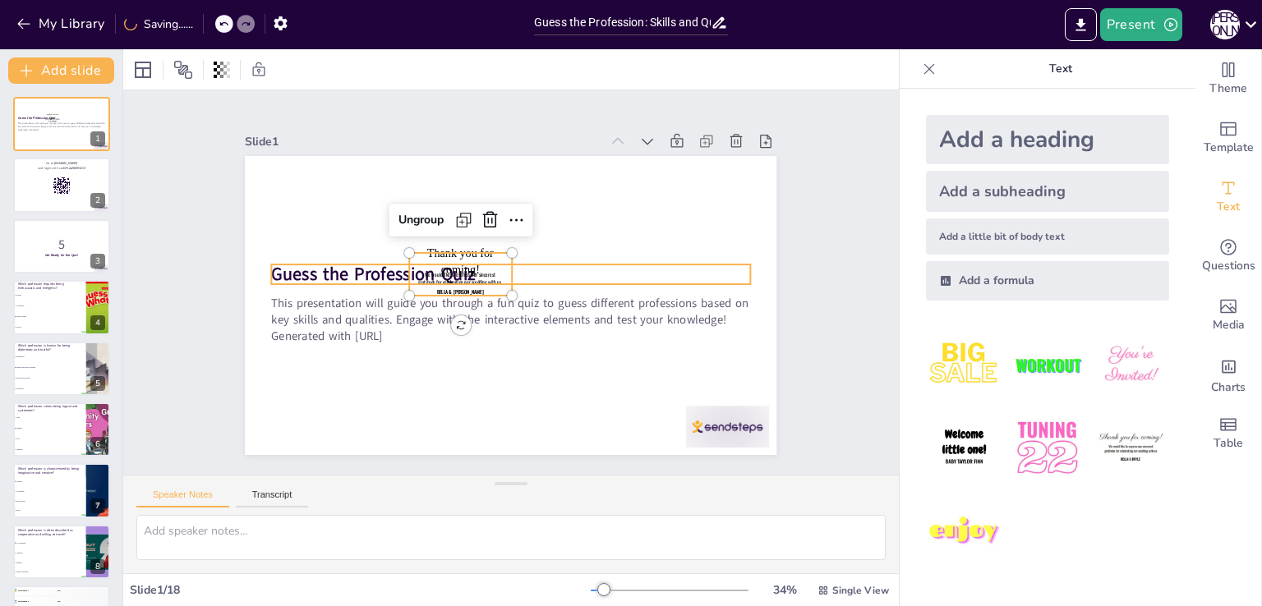
checkbox input "true"
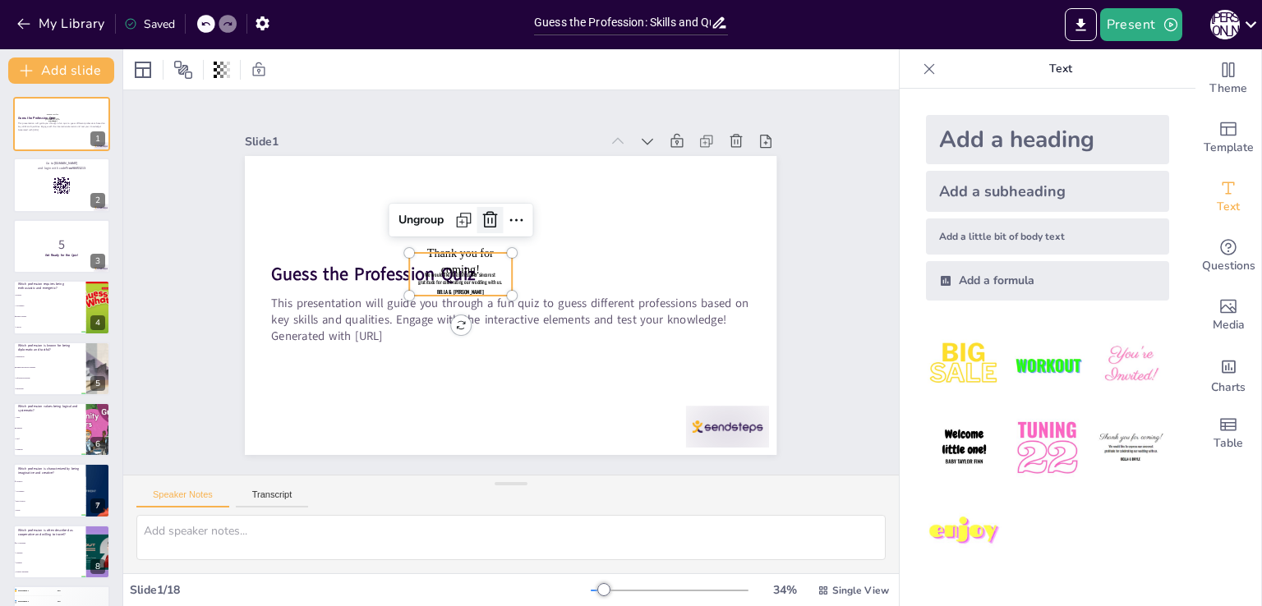
click at [498, 211] on icon at bounding box center [510, 217] width 25 height 25
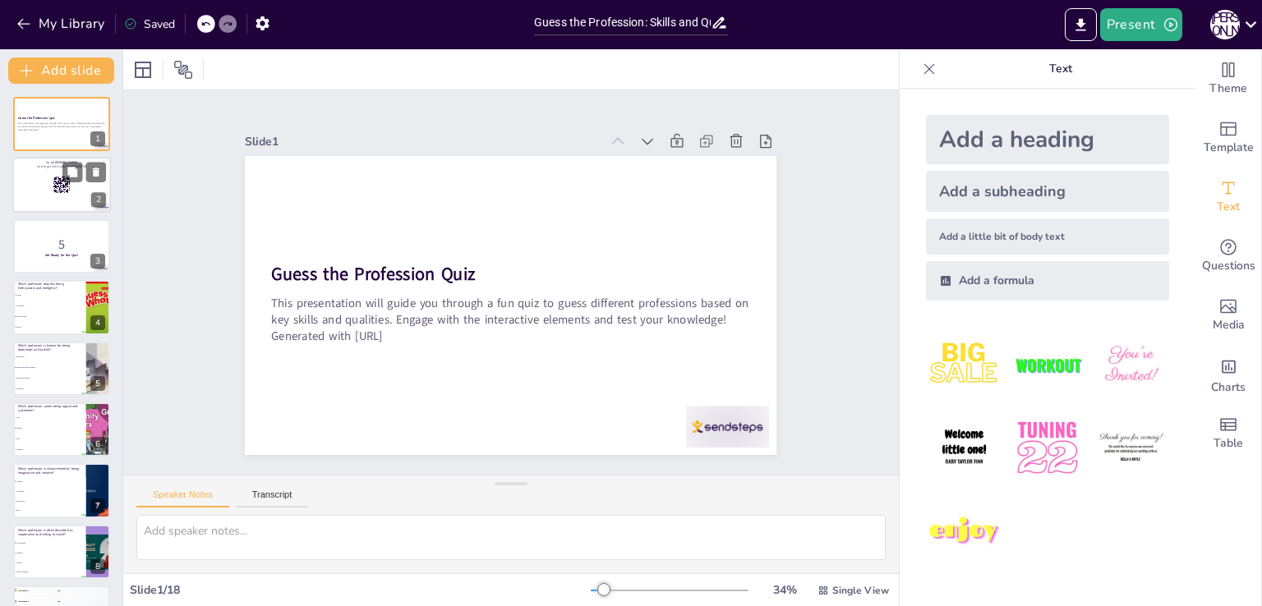
click at [59, 182] on rect at bounding box center [59, 183] width 1 height 2
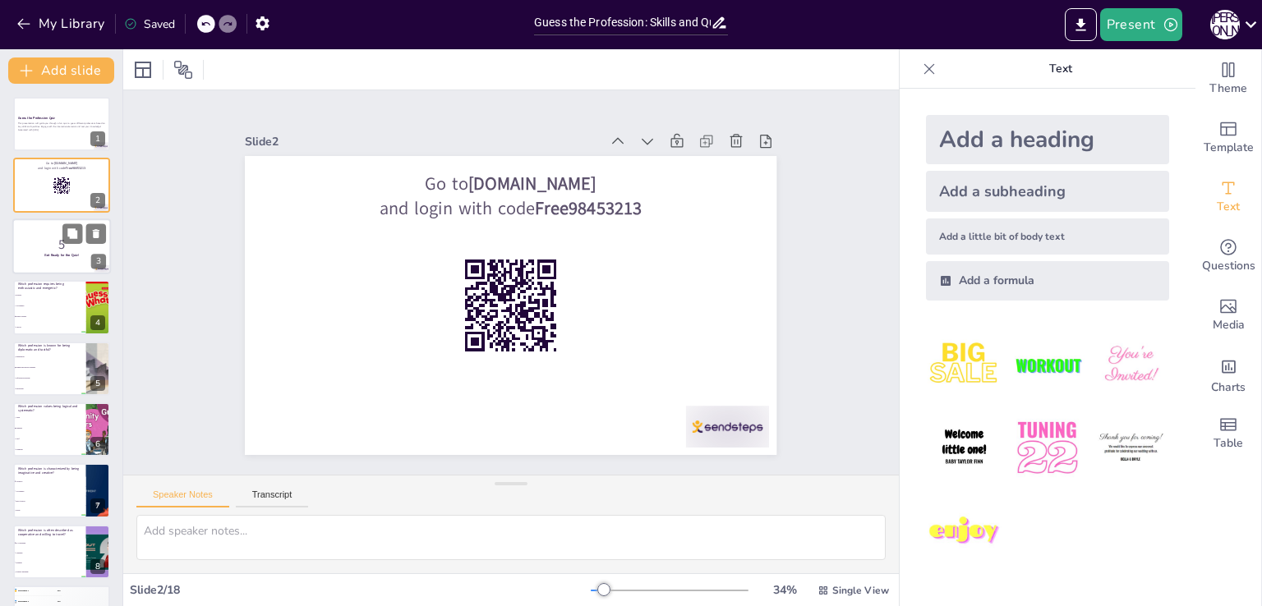
click at [44, 239] on p "5" at bounding box center [61, 244] width 89 height 18
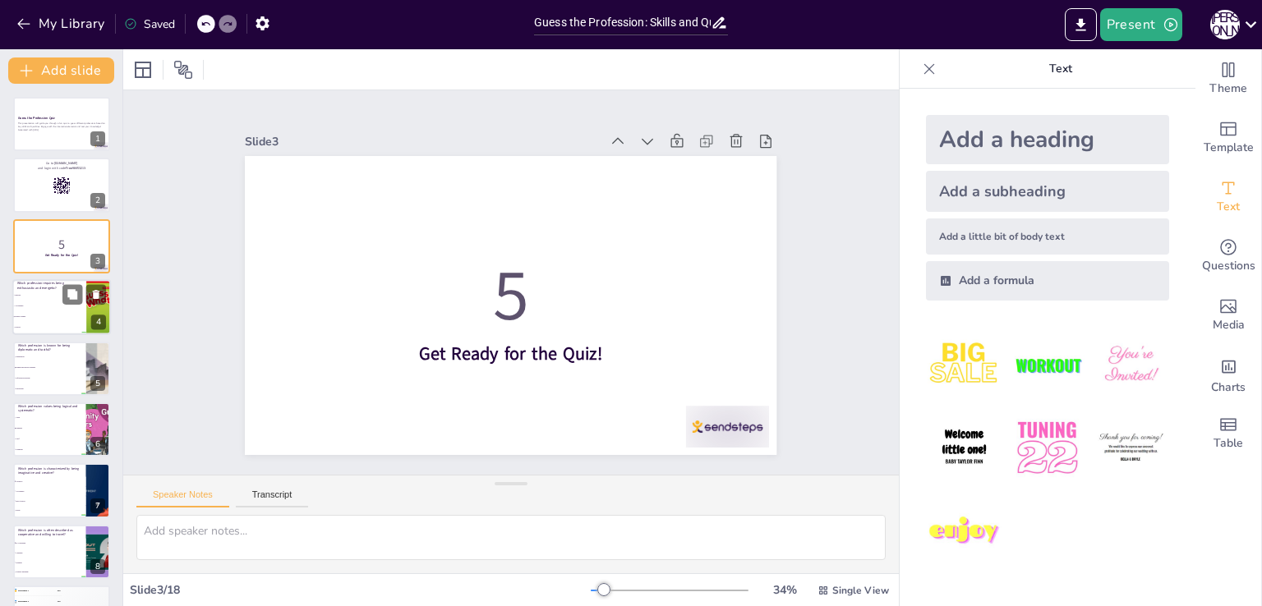
click at [42, 310] on li "Accountant" at bounding box center [49, 307] width 74 height 11
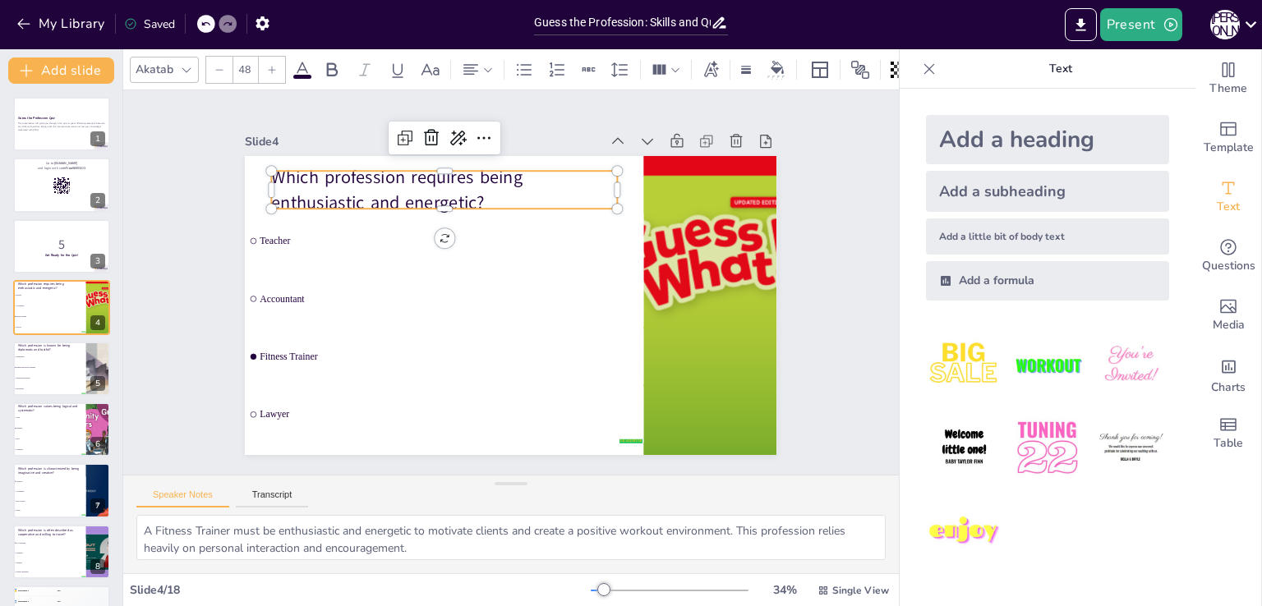
click at [517, 185] on p "Which profession requires being enthusiastic and energetic?" at bounding box center [625, 271] width 216 height 324
click at [484, 194] on p "Which profession requires being enthusiastic and energetic?" at bounding box center [465, 178] width 348 height 121
click at [484, 194] on p "Which profession requires being enthusiastic and energetic?" at bounding box center [546, 174] width 243 height 309
click at [426, 191] on p "Which profession requires being enthusiastic and energetic?" at bounding box center [419, 215] width 344 height 154
click at [598, 162] on icon at bounding box center [612, 176] width 28 height 28
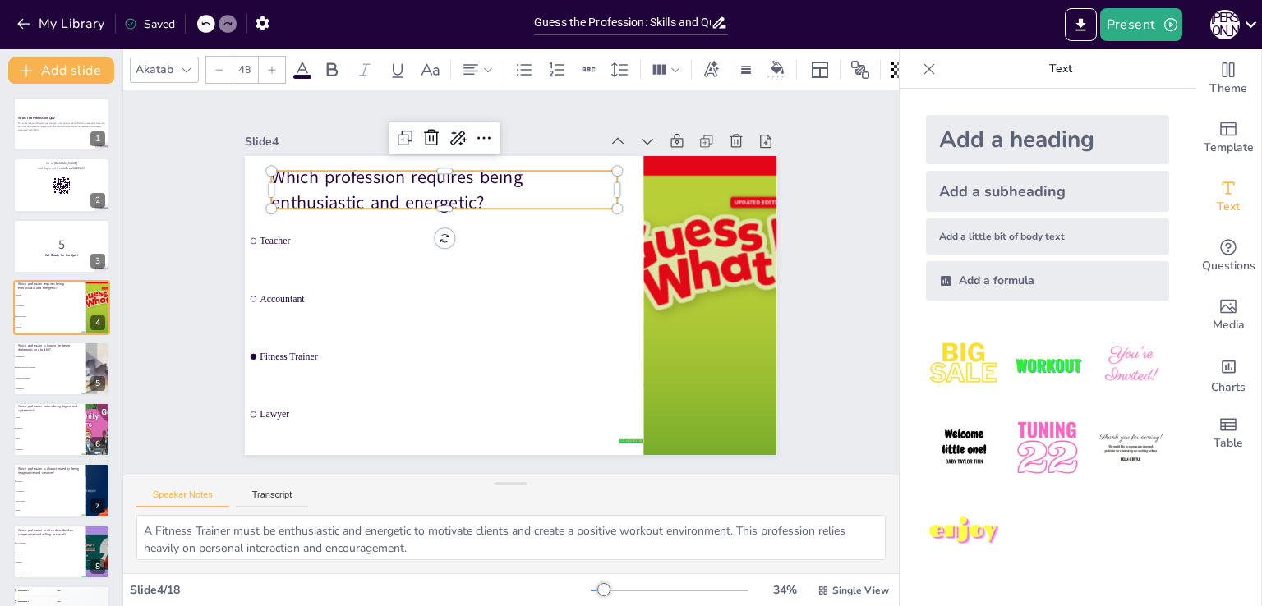
click at [348, 187] on p "Which profession requires being enthusiastic and energetic?" at bounding box center [488, 171] width 336 height 186
click at [59, 379] on li "Software Developer" at bounding box center [49, 378] width 74 height 11
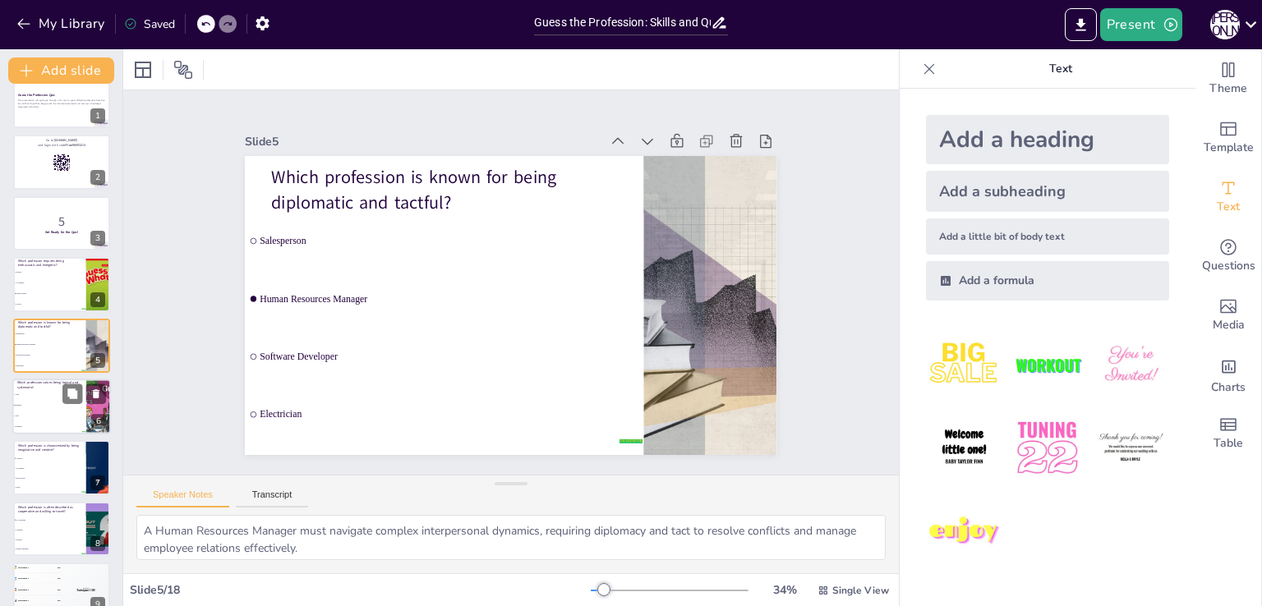
click at [43, 415] on span "Chef" at bounding box center [50, 416] width 71 height 2
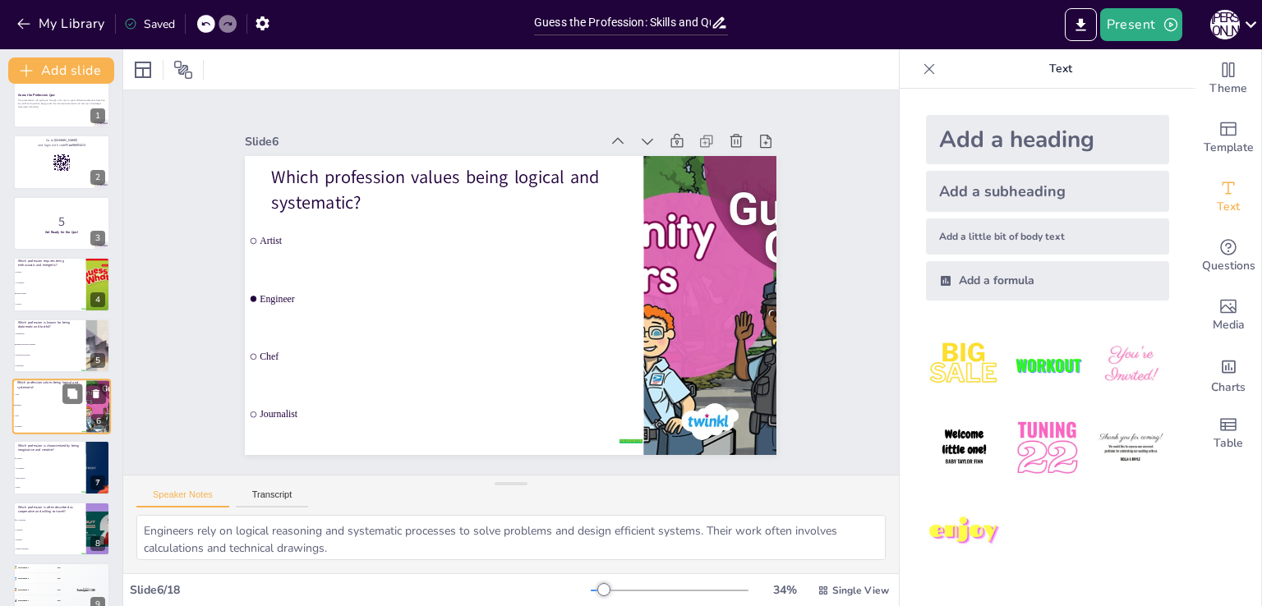
scroll to position [85, 0]
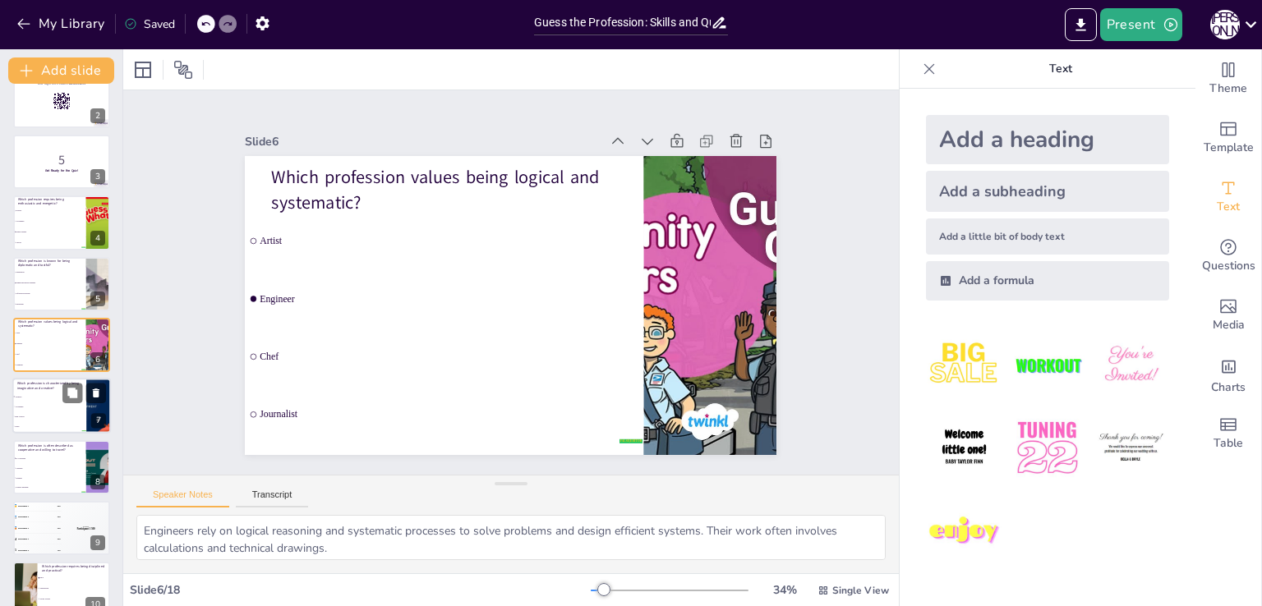
click at [58, 394] on li "Architect" at bounding box center [49, 398] width 74 height 10
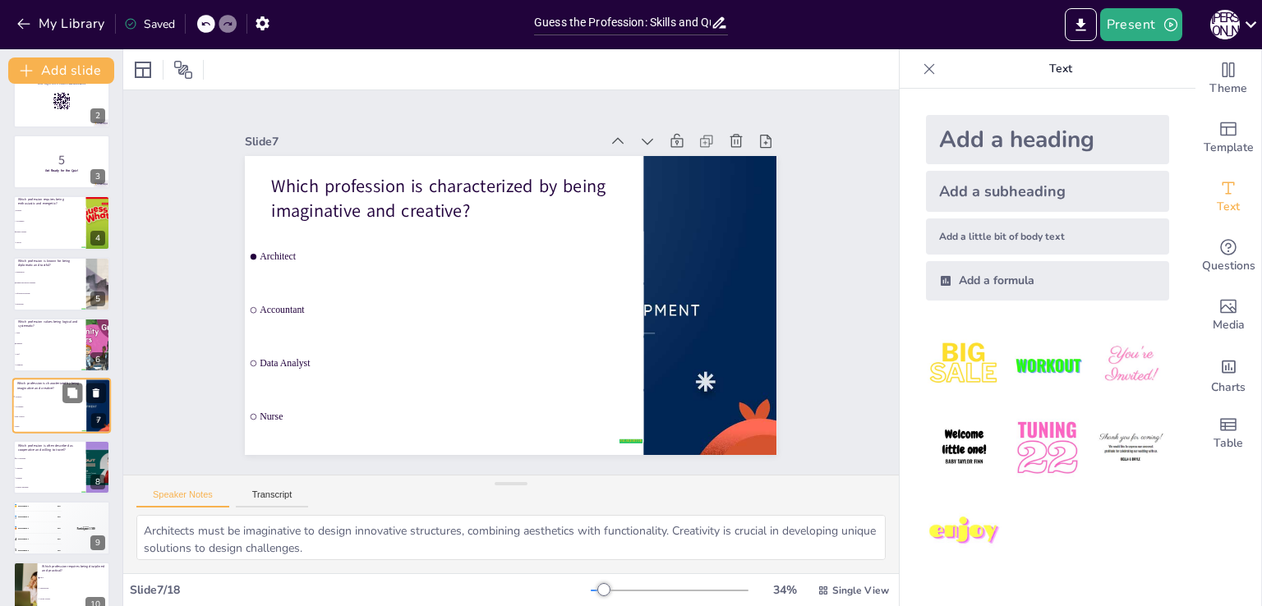
scroll to position [145, 0]
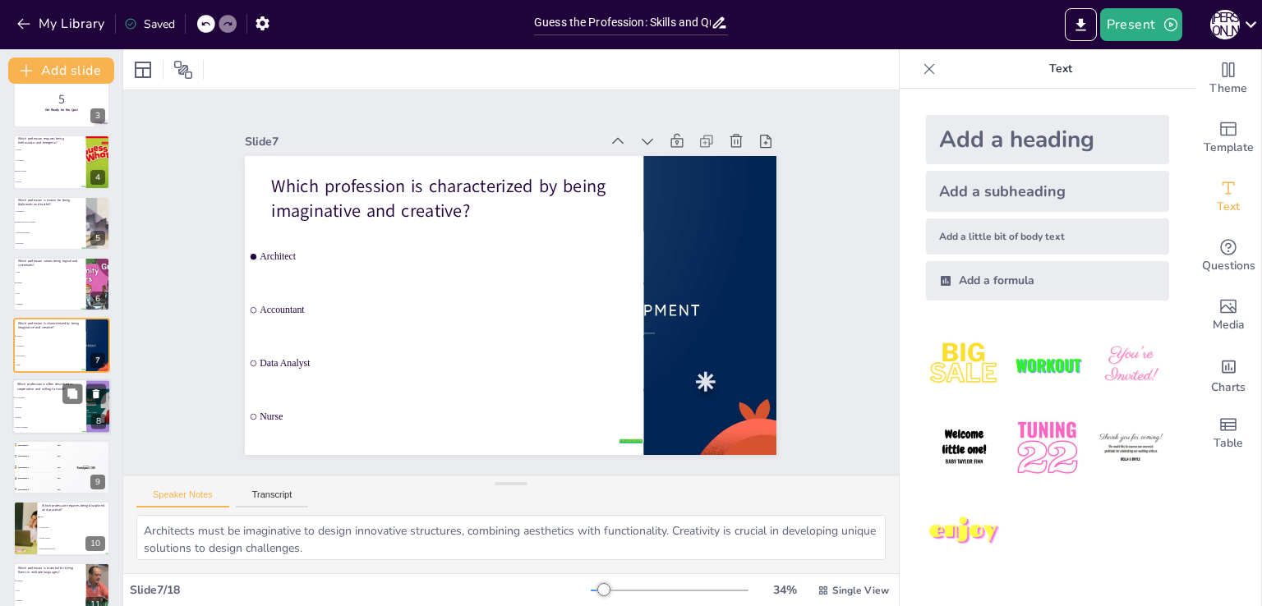
click at [51, 417] on li "Scientist" at bounding box center [49, 417] width 74 height 10
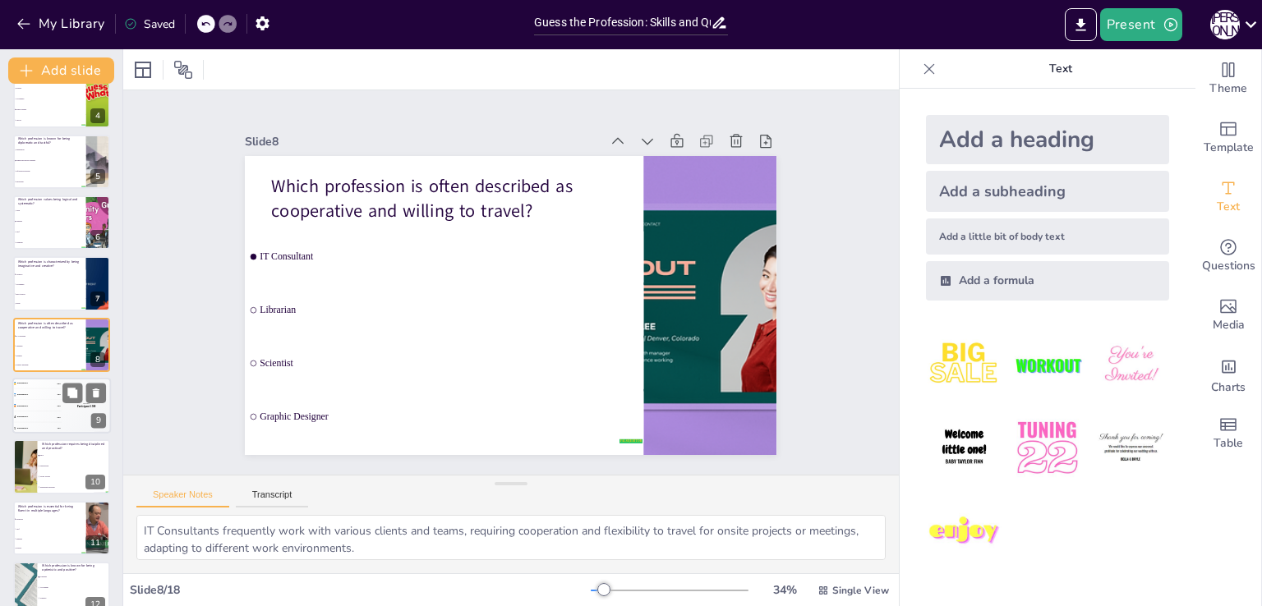
click at [42, 402] on div "🥉 Participant 3 300" at bounding box center [36, 406] width 49 height 11
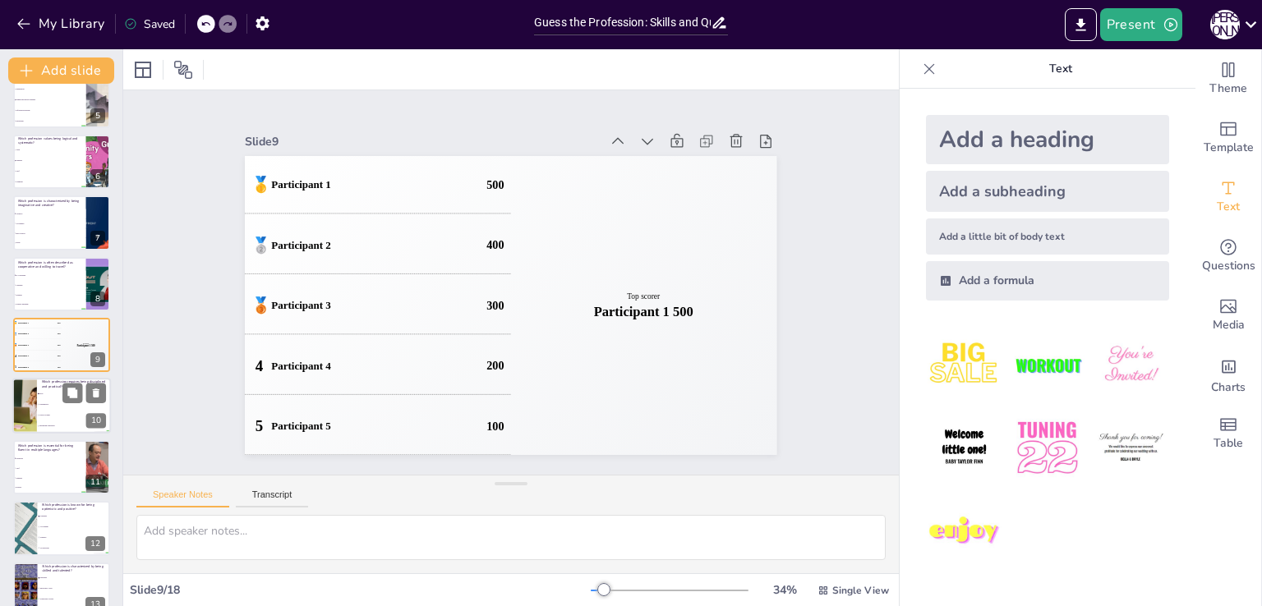
click at [49, 412] on li "Social Worker" at bounding box center [74, 416] width 74 height 11
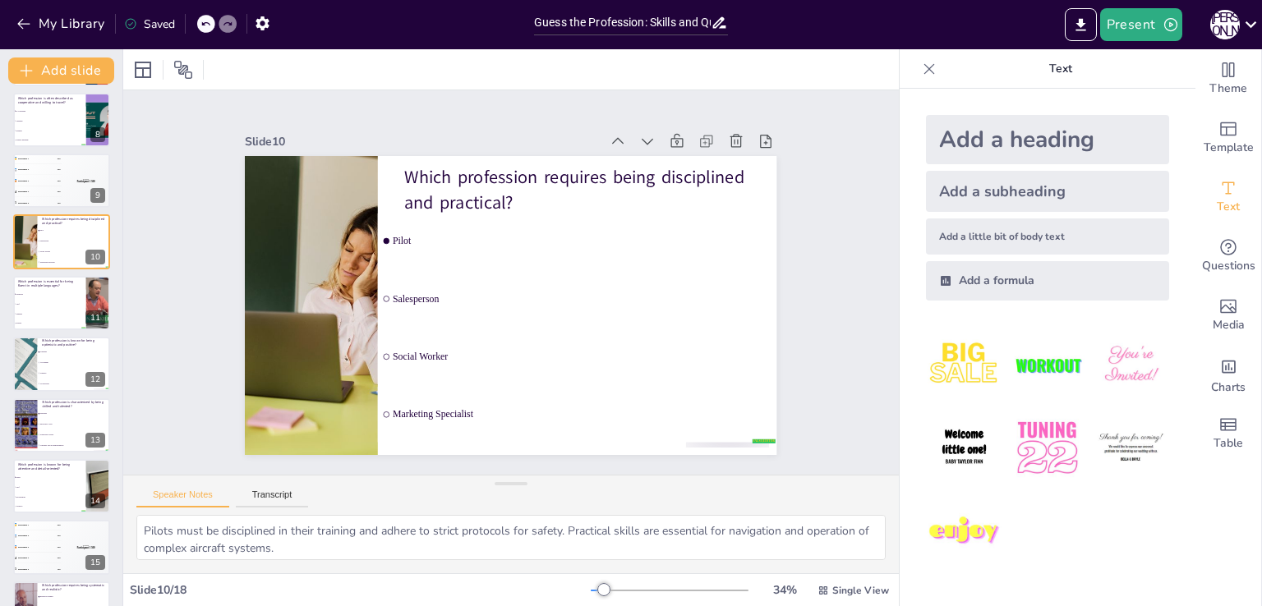
scroll to position [462, 0]
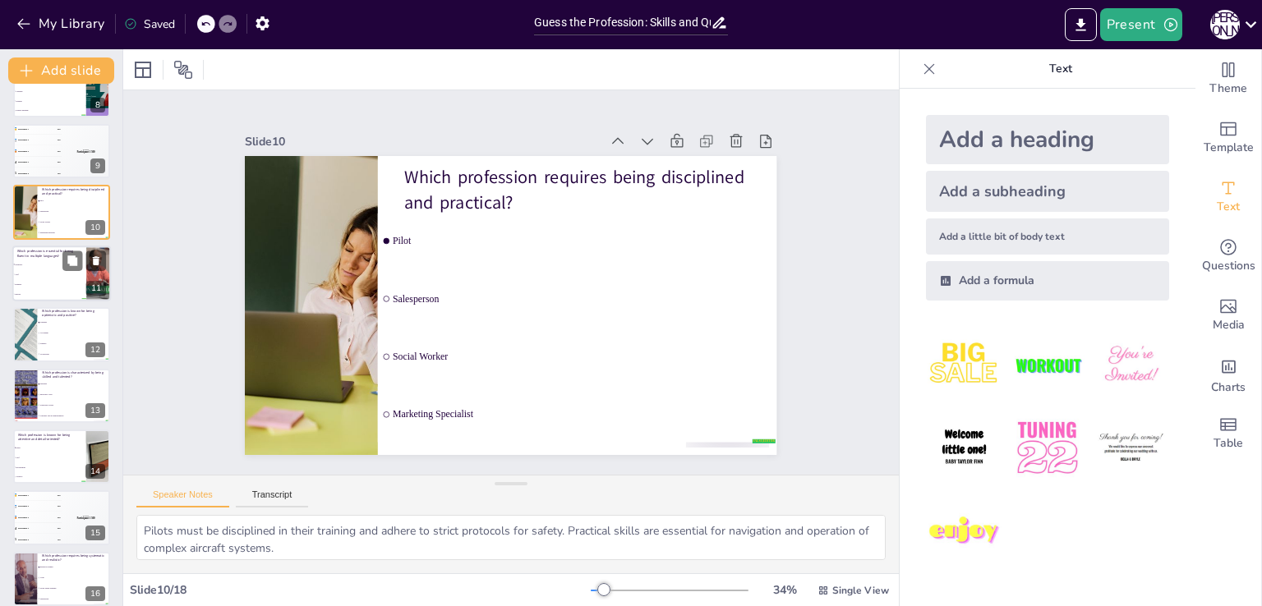
click at [39, 283] on span "Engineer" at bounding box center [50, 284] width 71 height 2
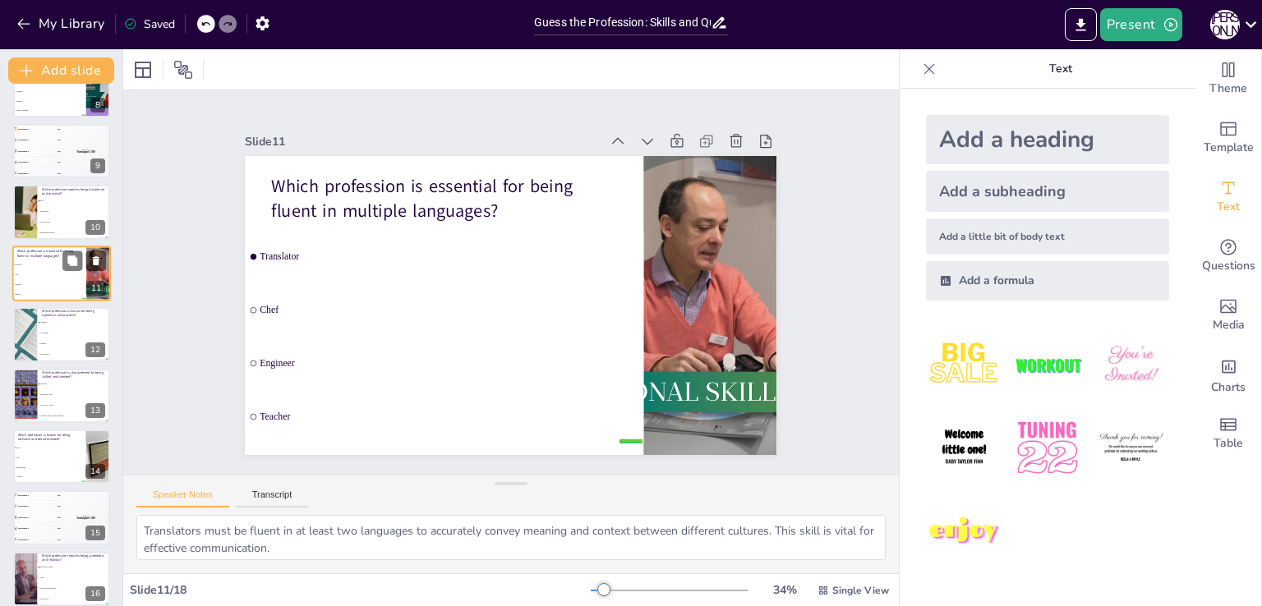
scroll to position [390, 0]
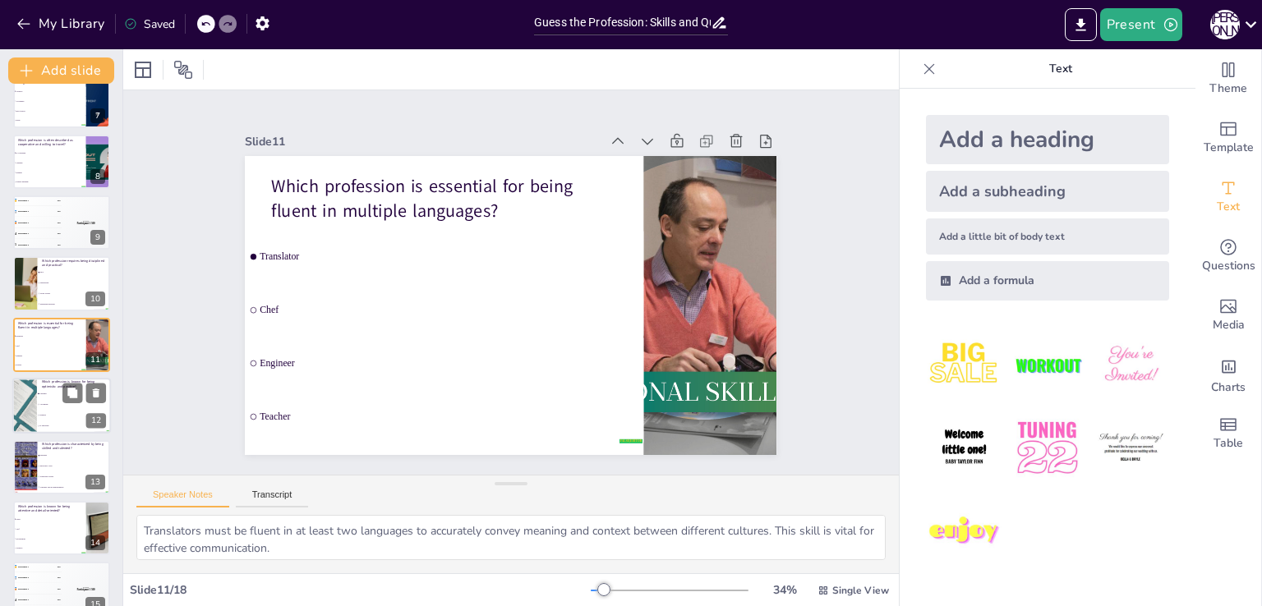
click at [51, 412] on li "Scientist" at bounding box center [74, 416] width 74 height 11
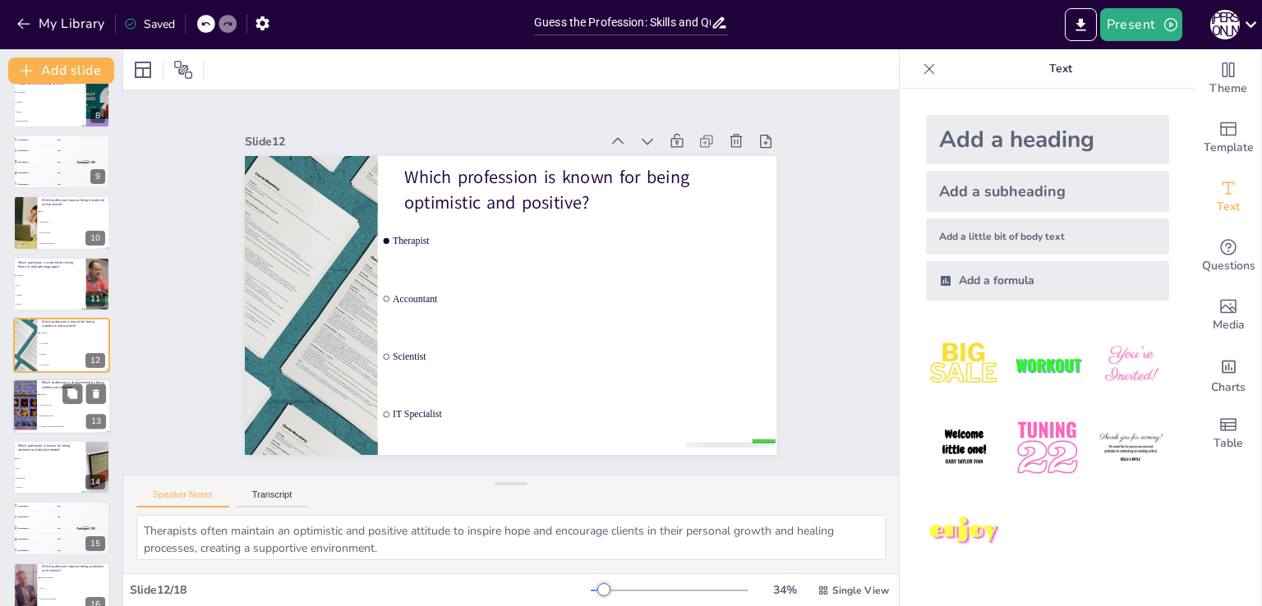
click at [37, 408] on li "Data Entry Clerk" at bounding box center [74, 405] width 74 height 11
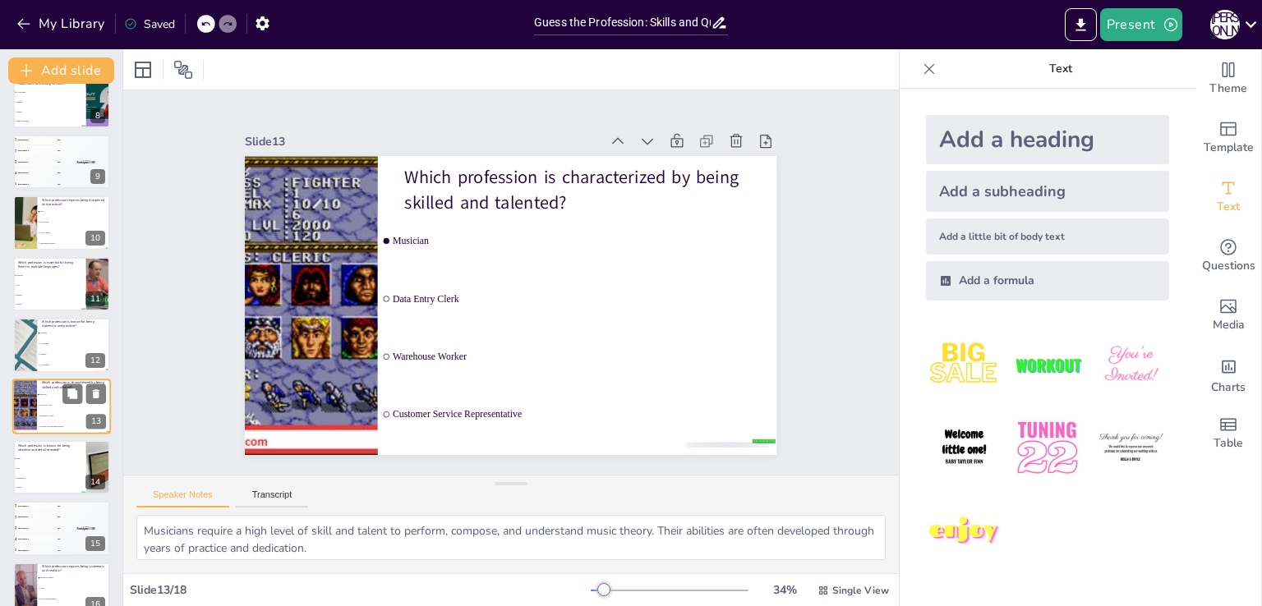
scroll to position [513, 0]
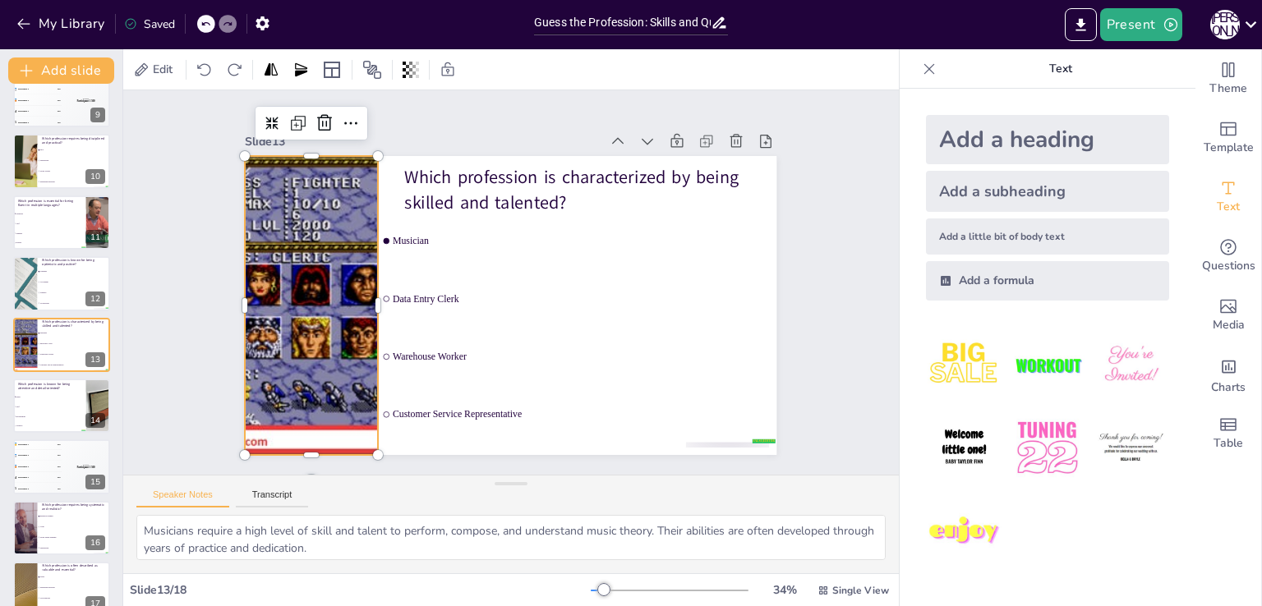
click at [272, 280] on div at bounding box center [311, 263] width 452 height 375
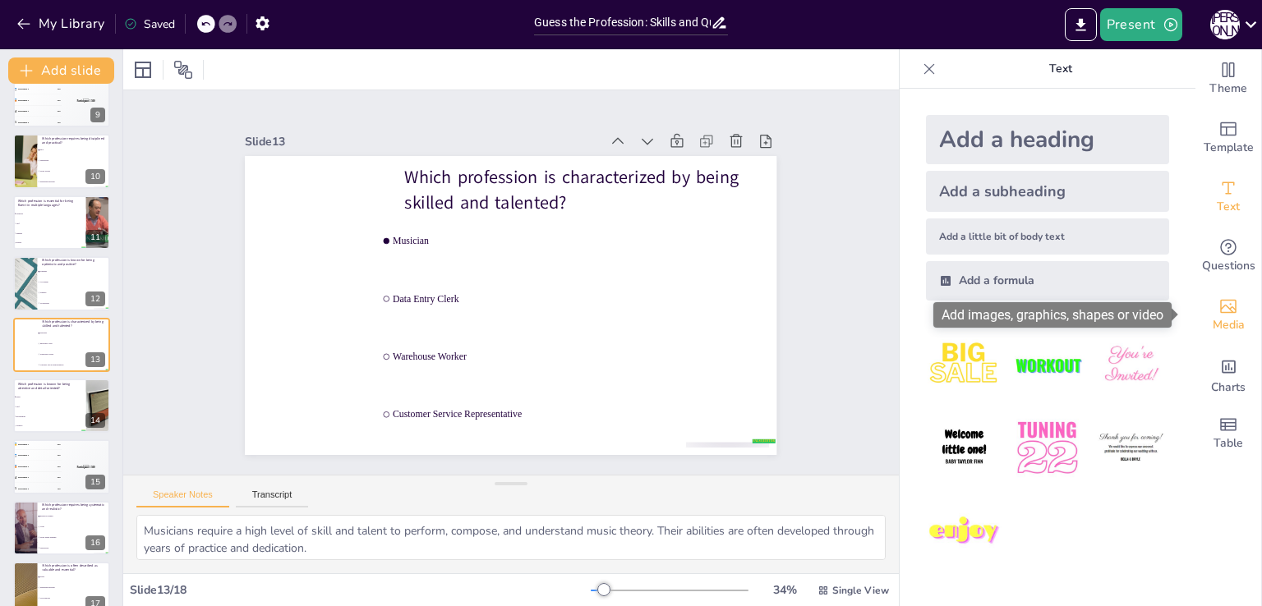
click at [1219, 316] on span "Media" at bounding box center [1229, 325] width 32 height 18
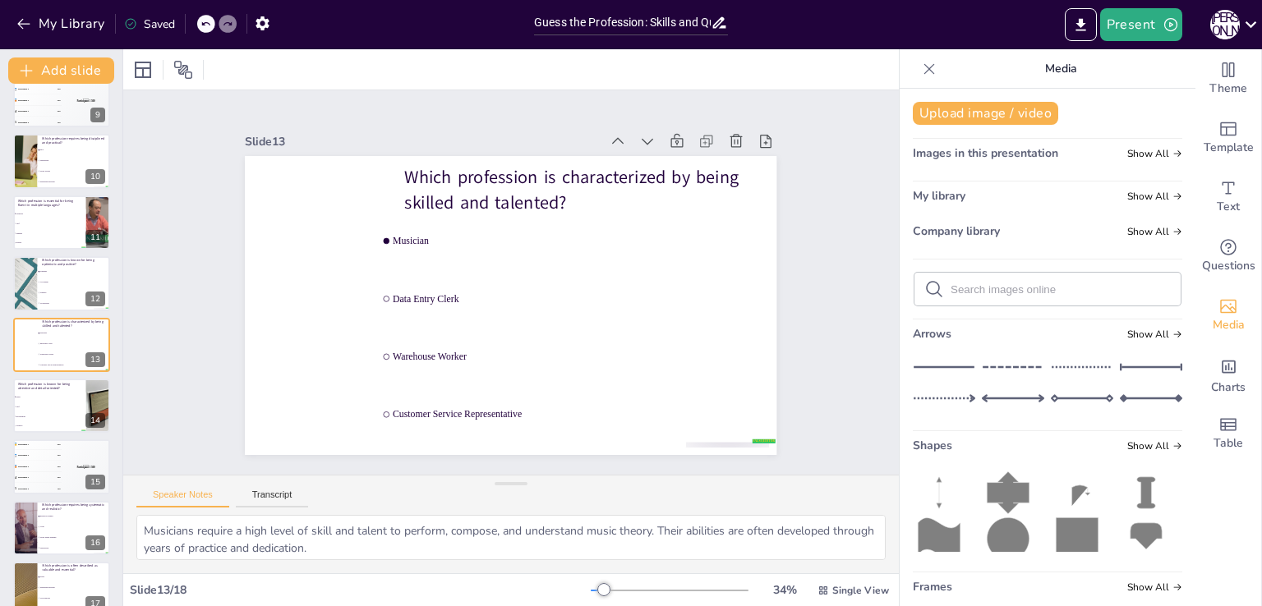
click at [984, 283] on input "text" at bounding box center [1061, 289] width 220 height 12
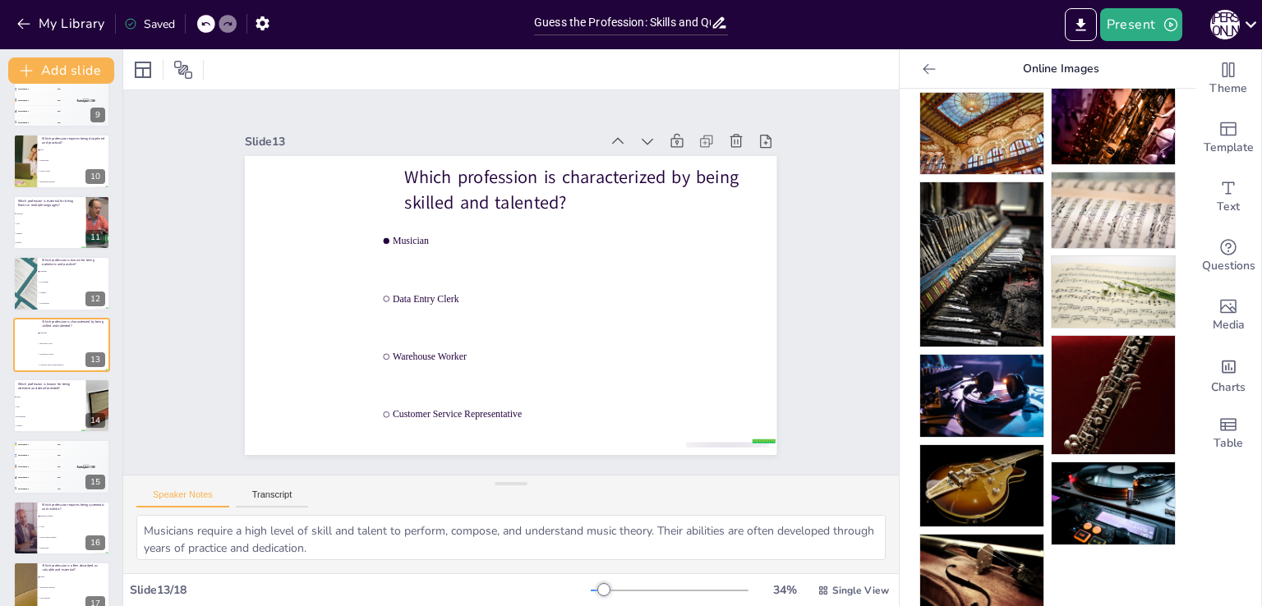
scroll to position [163, 0]
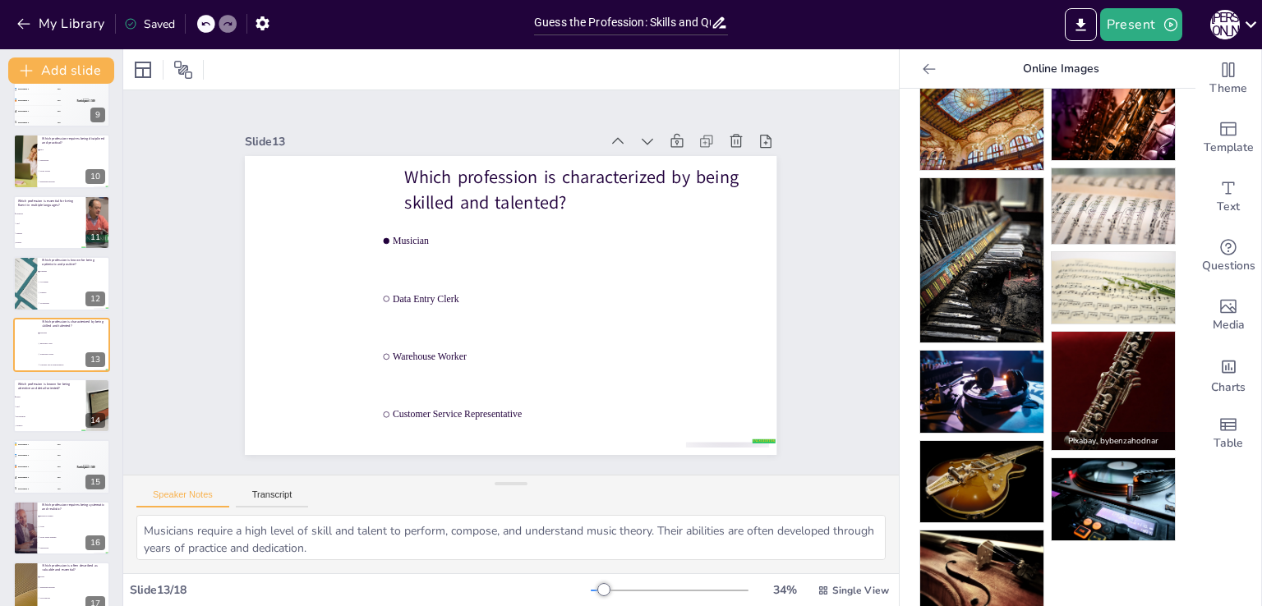
click at [1099, 368] on img at bounding box center [1113, 391] width 123 height 118
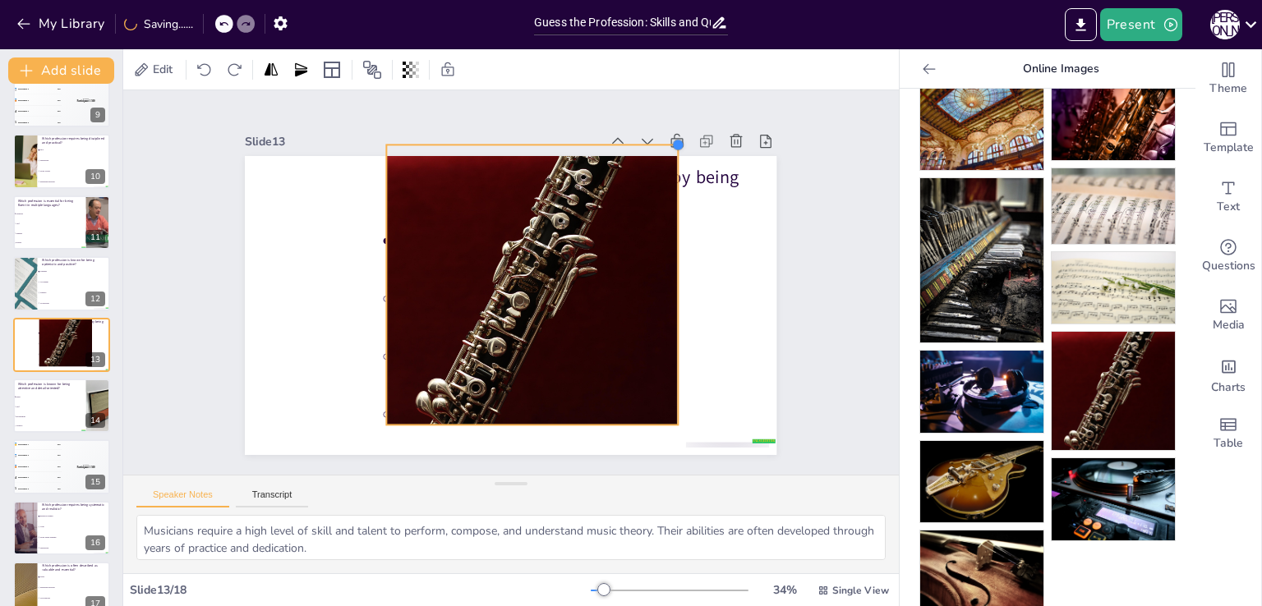
drag, startPoint x: 624, startPoint y: 182, endPoint x: 481, endPoint y: 140, distance: 147.9
click at [481, 140] on div "Slide 13 Which profession is characterized by being skilled and talented? false…" at bounding box center [502, 287] width 513 height 618
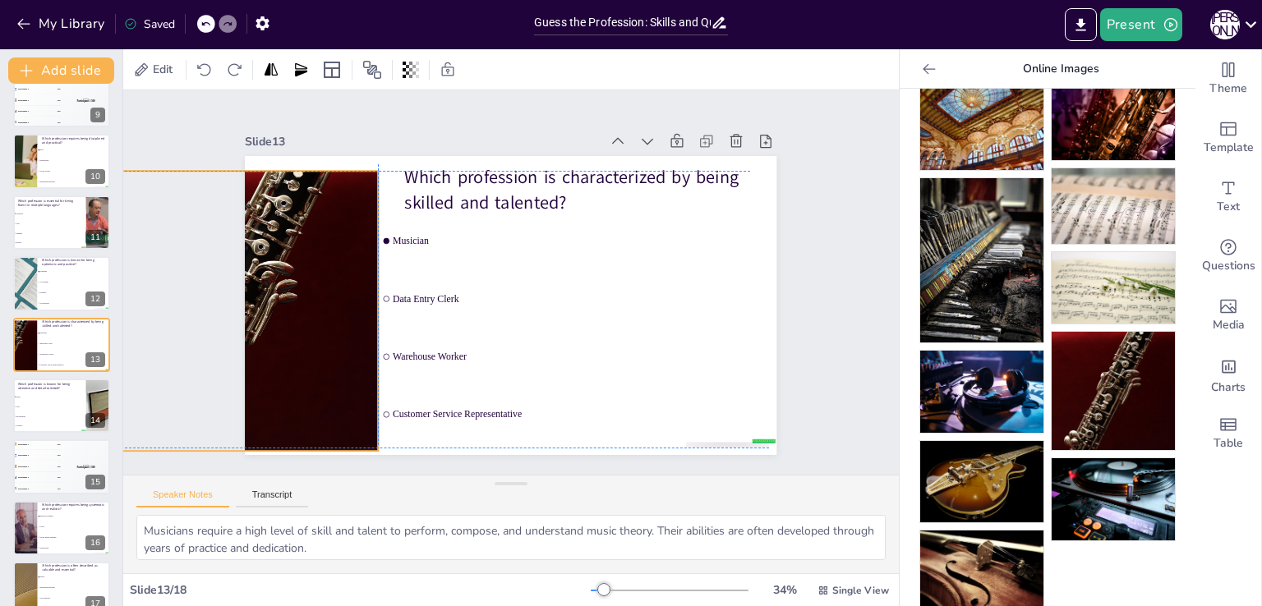
drag, startPoint x: 518, startPoint y: 303, endPoint x: 214, endPoint y: 323, distance: 303.8
click at [214, 323] on div "Slide 1 Guess the Profession Quiz This presentation will guide you through a fu…" at bounding box center [511, 282] width 646 height 707
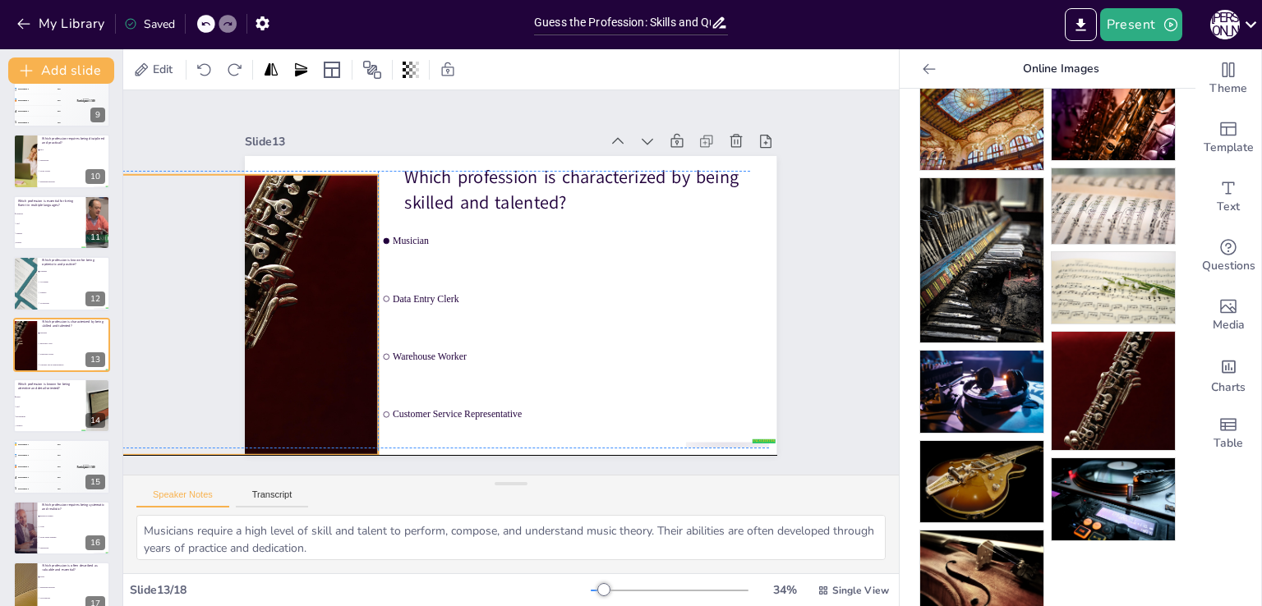
click at [353, 162] on div at bounding box center [507, 2] width 309 height 319
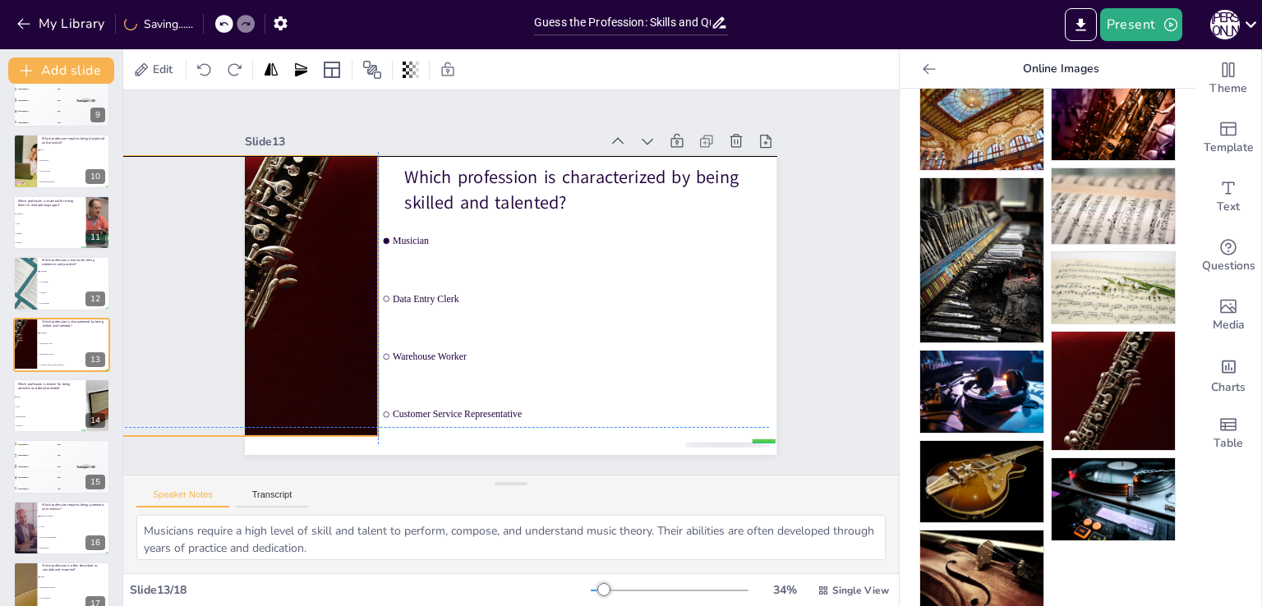
drag, startPoint x: 276, startPoint y: 319, endPoint x: 273, endPoint y: 296, distance: 23.2
click at [273, 204] on div at bounding box center [411, 22] width 357 height 363
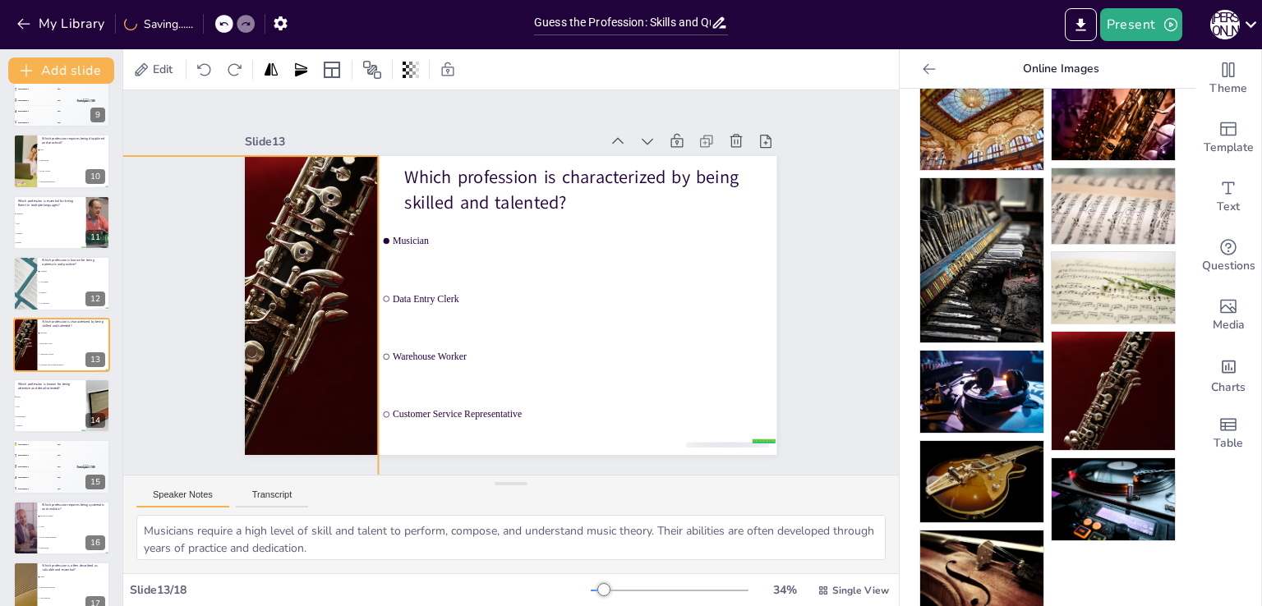
drag, startPoint x: 217, startPoint y: 432, endPoint x: 203, endPoint y: 504, distance: 73.6
click at [203, 504] on div "Slide 1 Guess the Profession Quiz This presentation will guide you through a fu…" at bounding box center [511, 331] width 776 height 483
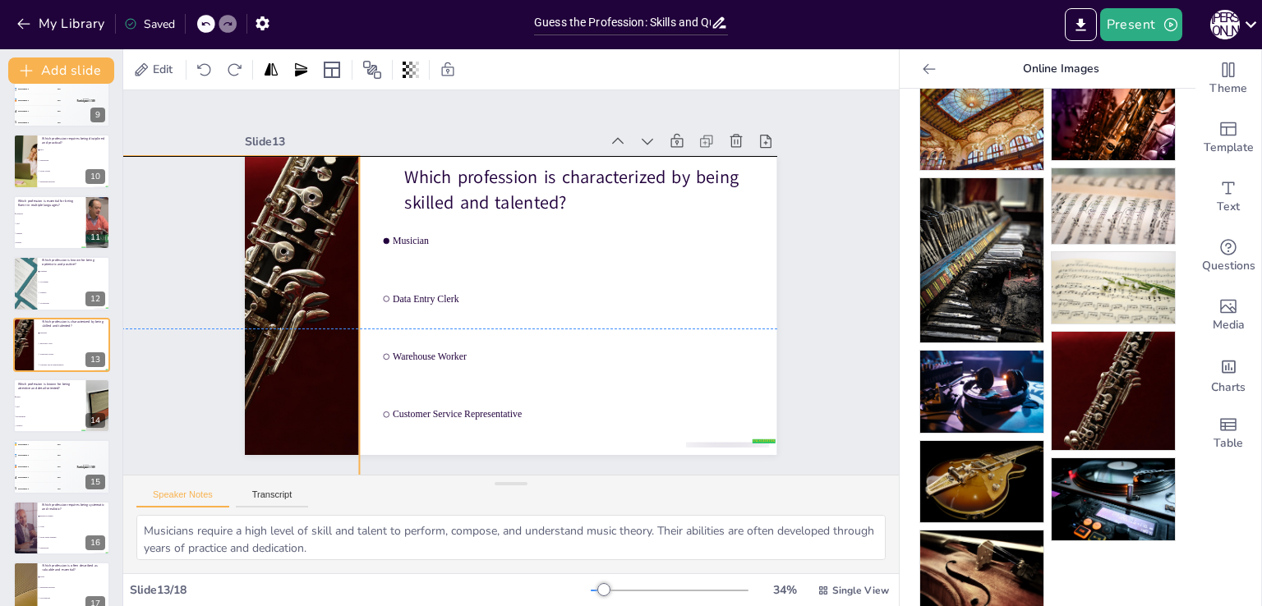
drag, startPoint x: 325, startPoint y: 389, endPoint x: 306, endPoint y: 389, distance: 18.9
click at [306, 372] on div at bounding box center [299, 121] width 504 height 504
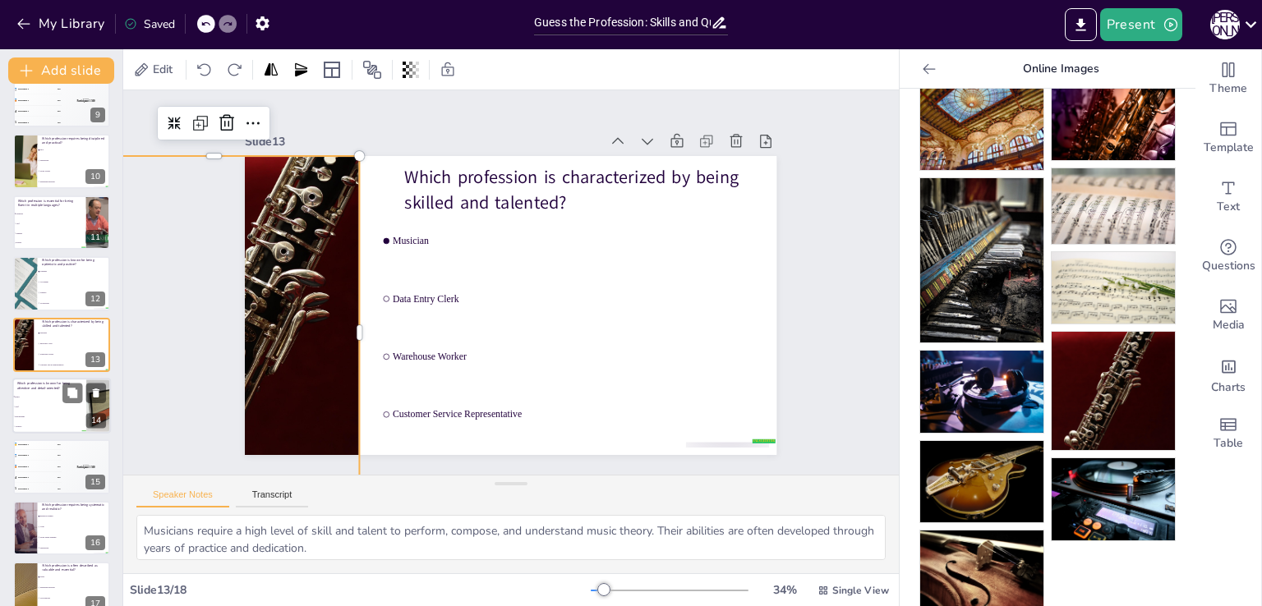
click at [46, 414] on li "Photographer" at bounding box center [49, 417] width 74 height 10
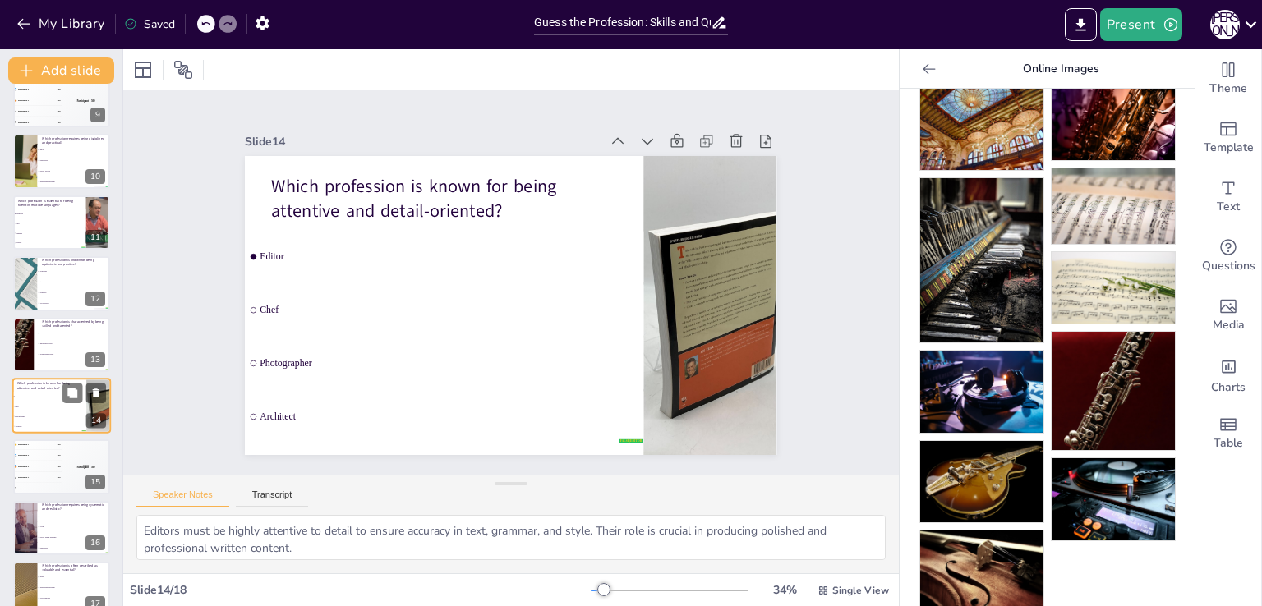
scroll to position [573, 0]
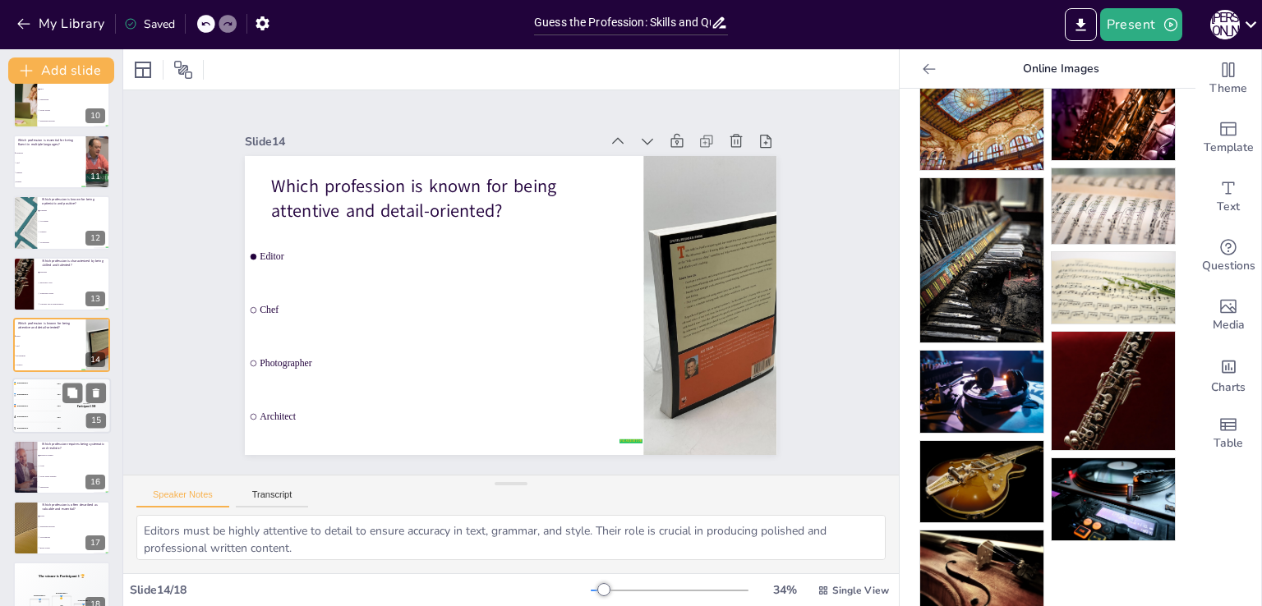
click at [39, 408] on div "🥉 Participant 3 300" at bounding box center [36, 406] width 49 height 11
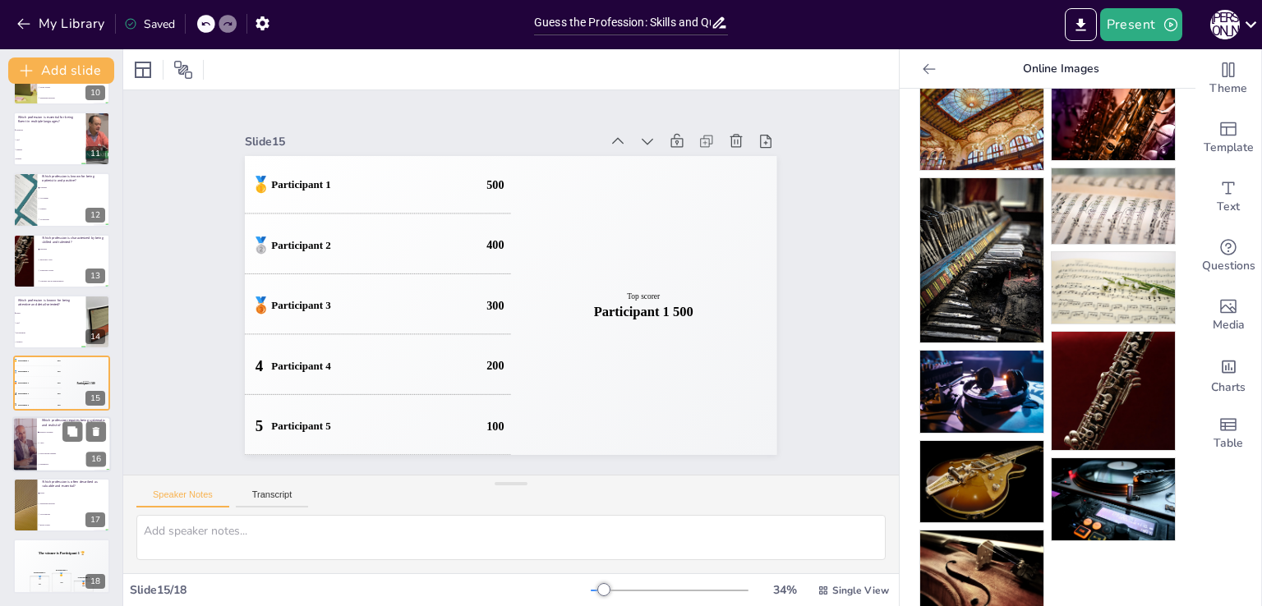
click at [44, 444] on li "Artist" at bounding box center [74, 443] width 74 height 11
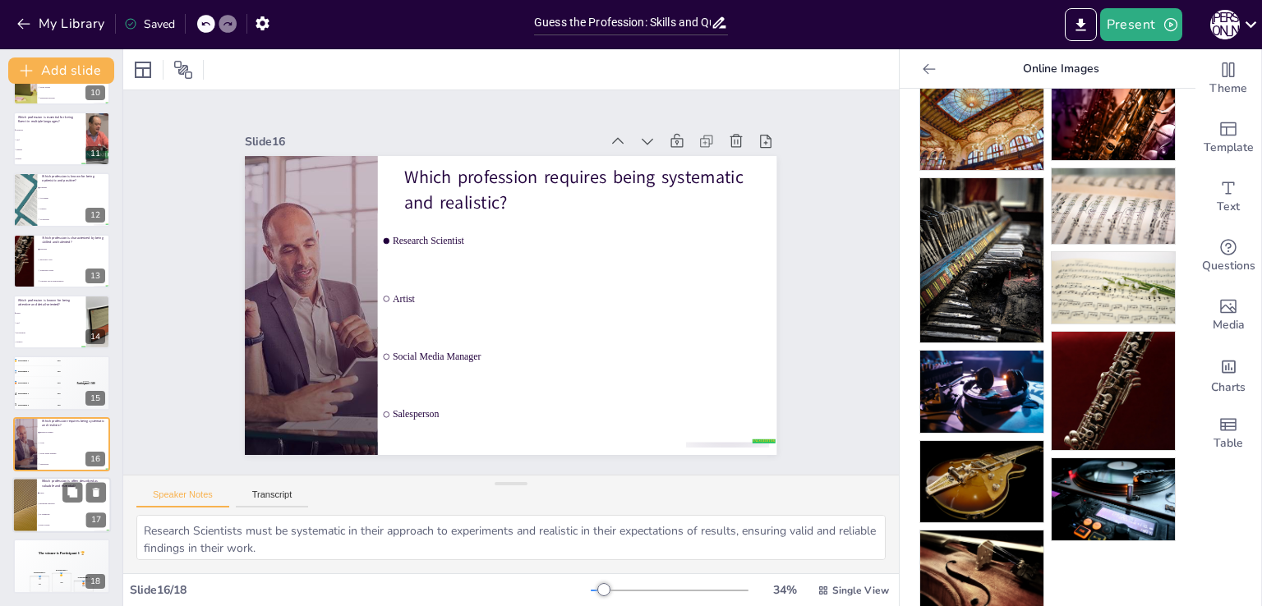
click at [56, 525] on span "Retail Worker" at bounding box center [74, 526] width 71 height 2
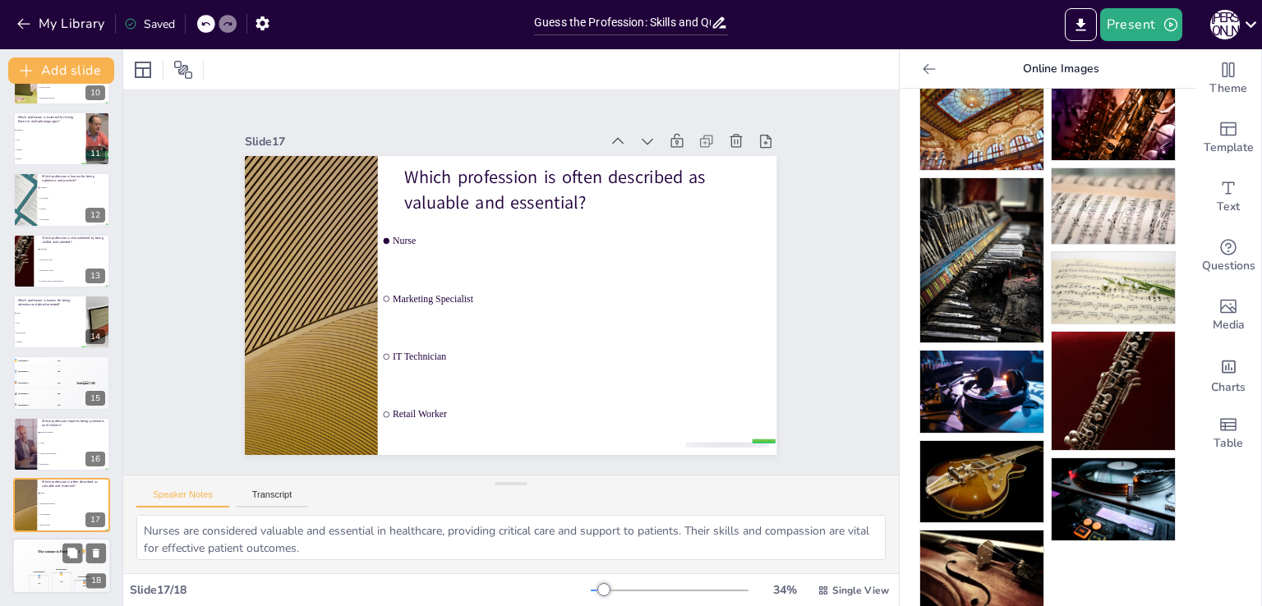
click at [56, 569] on div "Participant 1" at bounding box center [62, 570] width 12 height 2
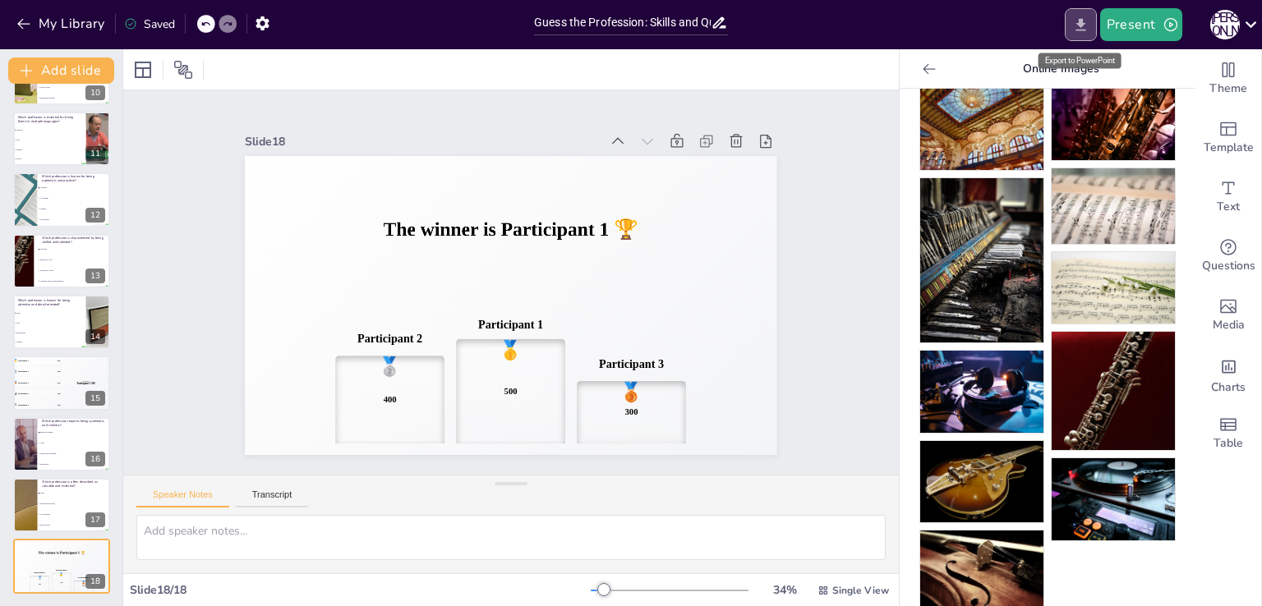
click at [1081, 24] on icon "Export to PowerPoint" at bounding box center [1080, 24] width 10 height 12
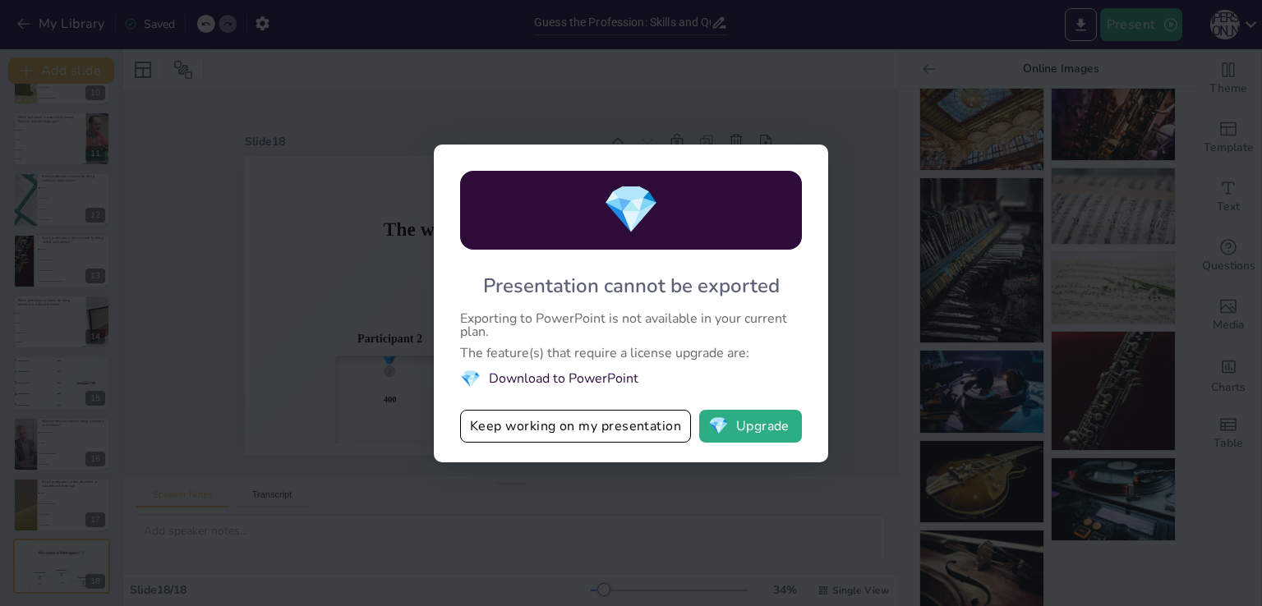
click at [845, 61] on div "💎 Presentation cannot be exported Exporting to PowerPoint is not available in y…" at bounding box center [631, 303] width 1262 height 606
click at [526, 436] on button "Keep working on my presentation" at bounding box center [575, 426] width 231 height 33
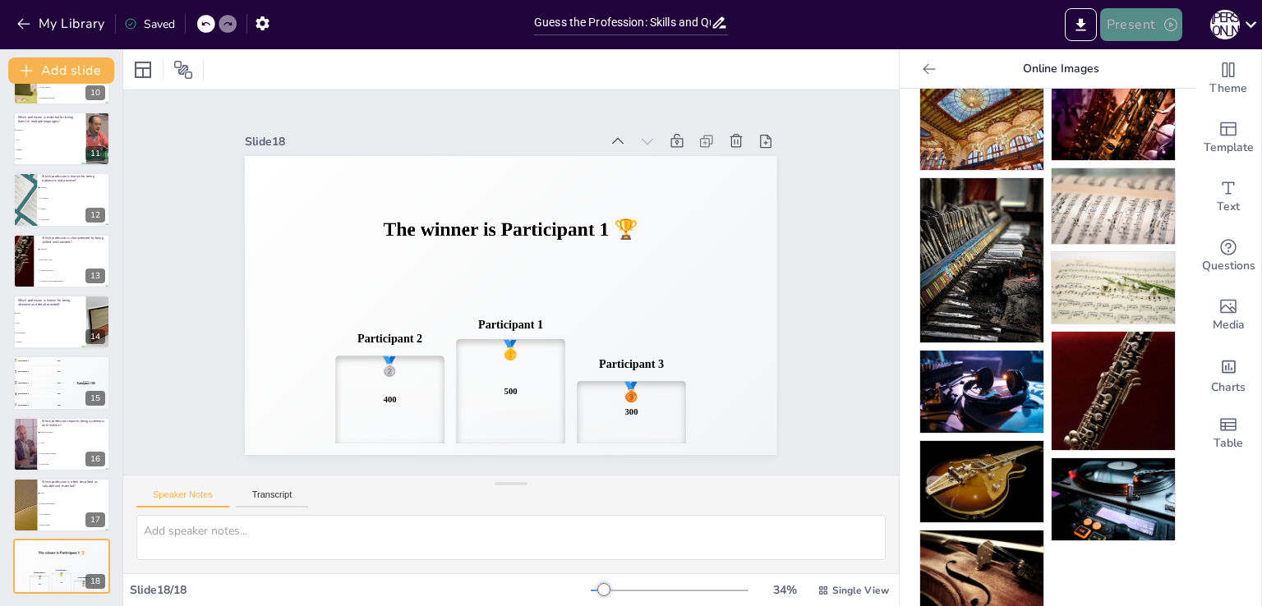
click at [1156, 24] on button "Present" at bounding box center [1141, 24] width 82 height 33
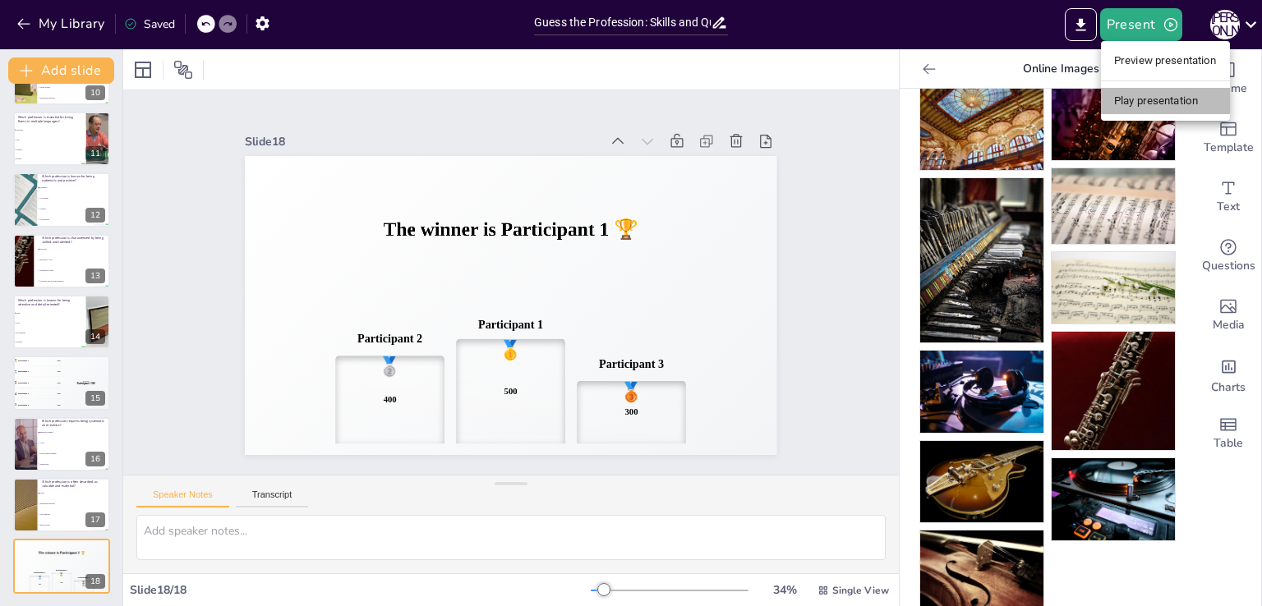
click at [1160, 103] on li "Play presentation" at bounding box center [1165, 101] width 129 height 26
